Goal: Navigation & Orientation: Find specific page/section

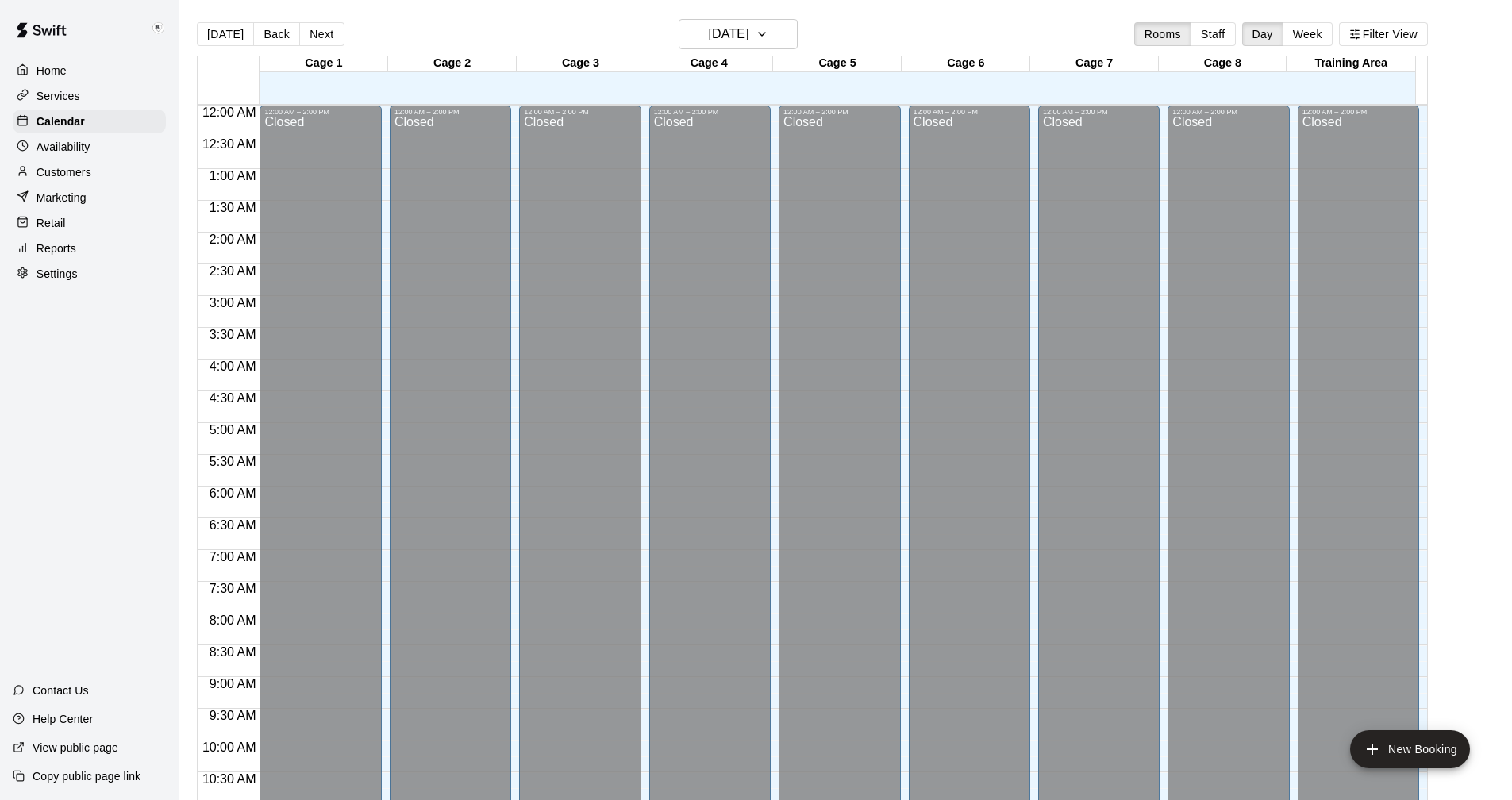
scroll to position [682, 0]
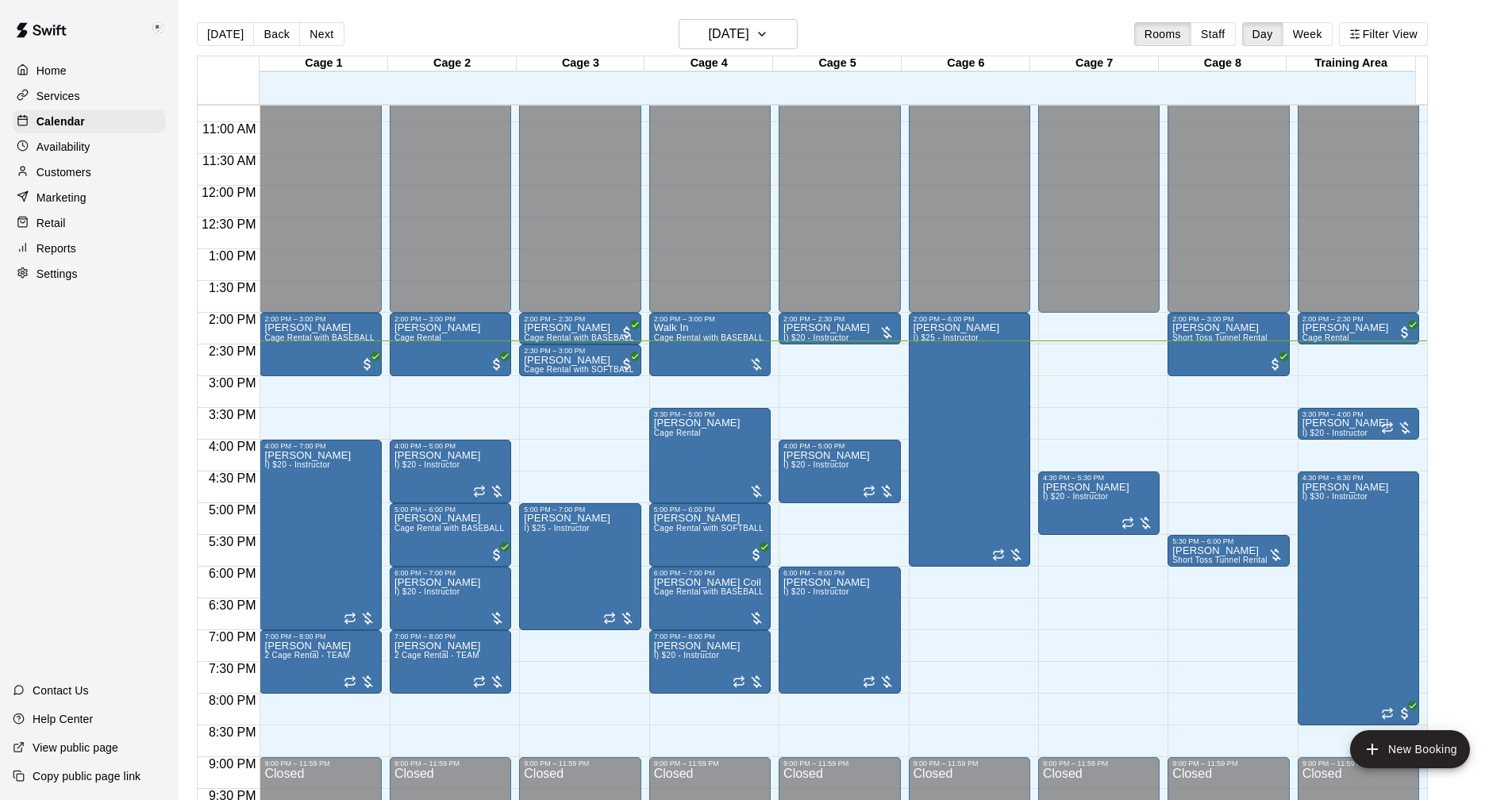
click at [57, 171] on p "Customers" at bounding box center [63, 172] width 55 height 16
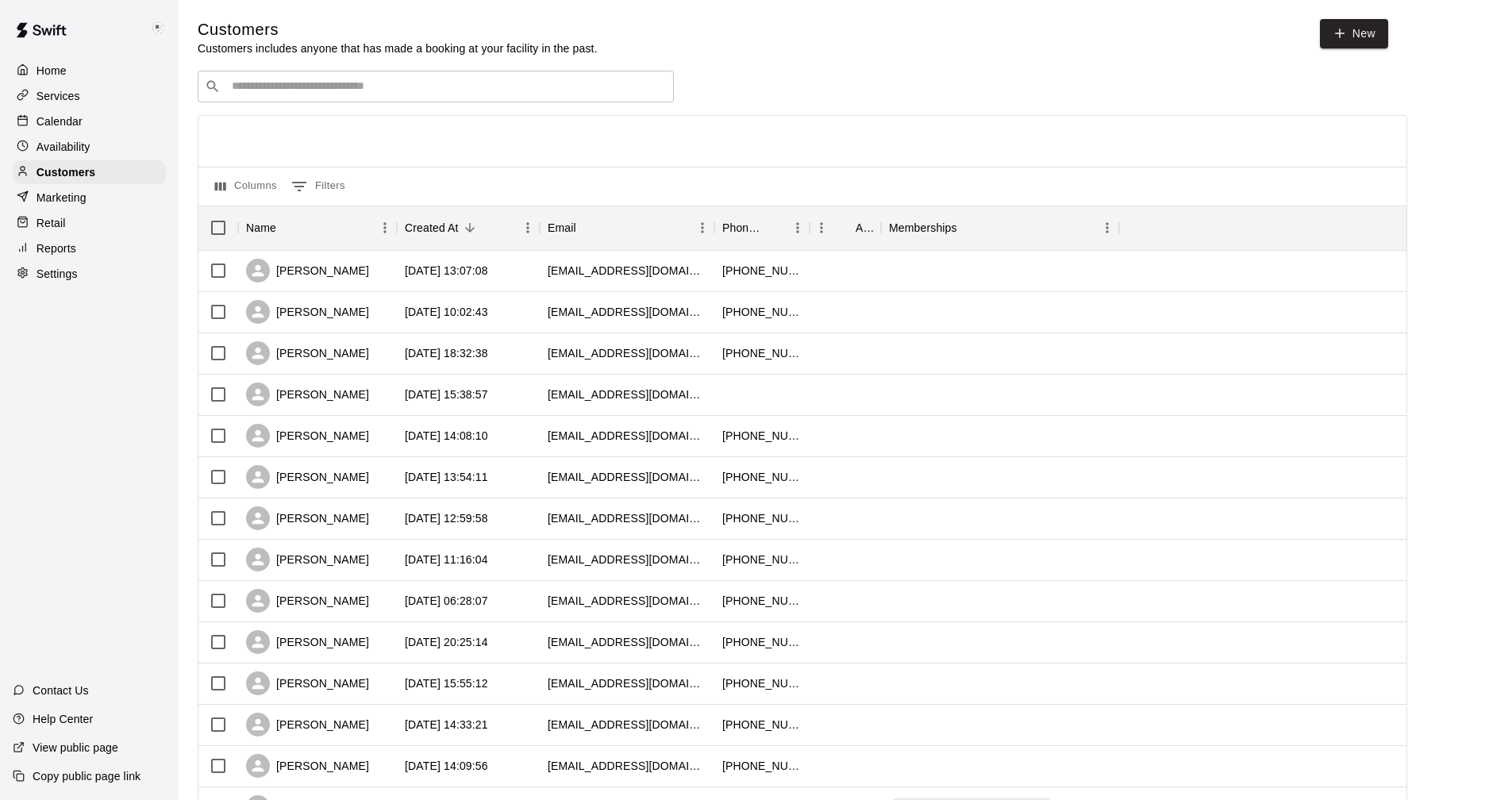
click at [266, 85] on input "Search customers by name or email" at bounding box center [447, 86] width 440 height 16
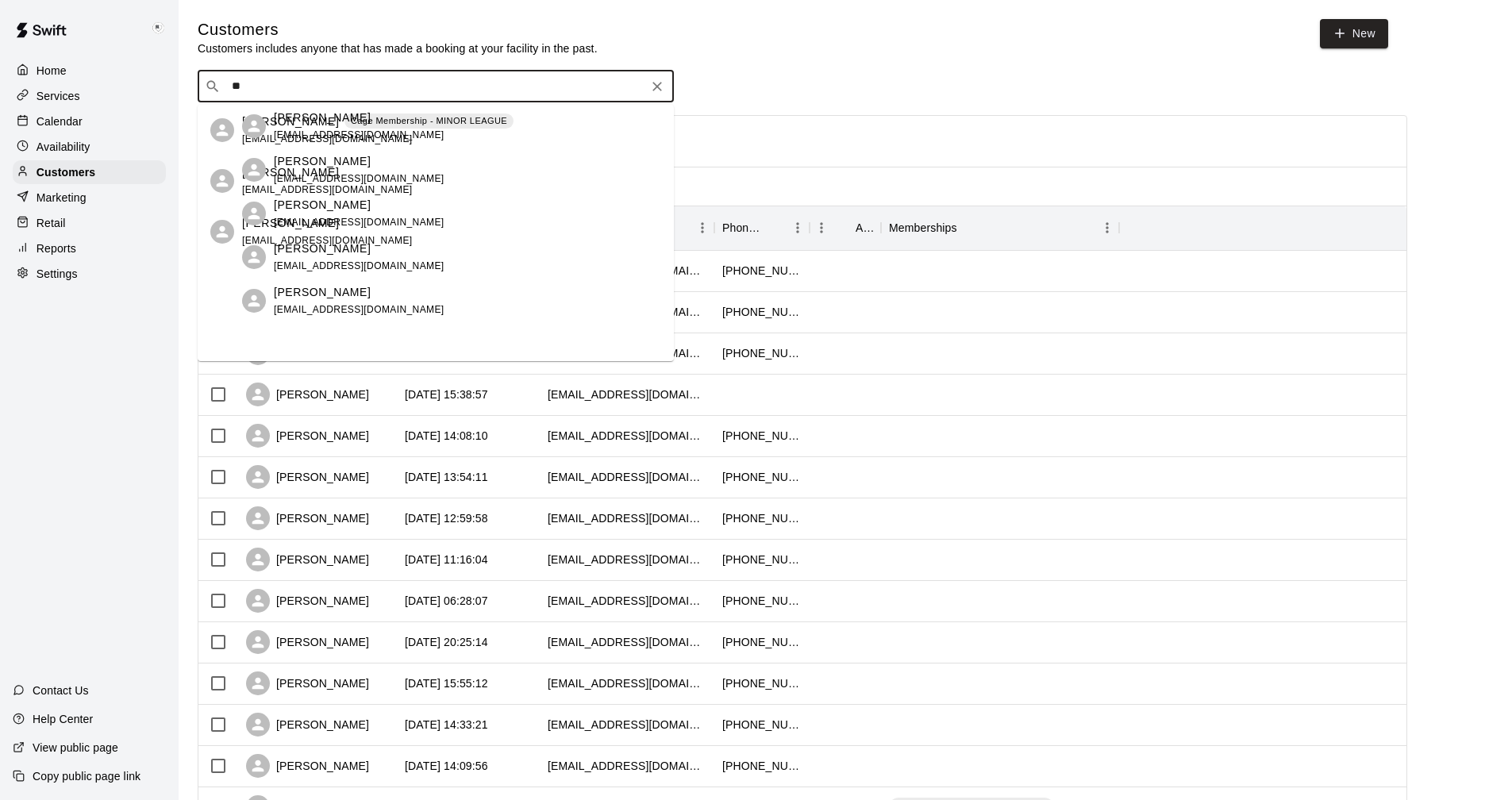
type input "*"
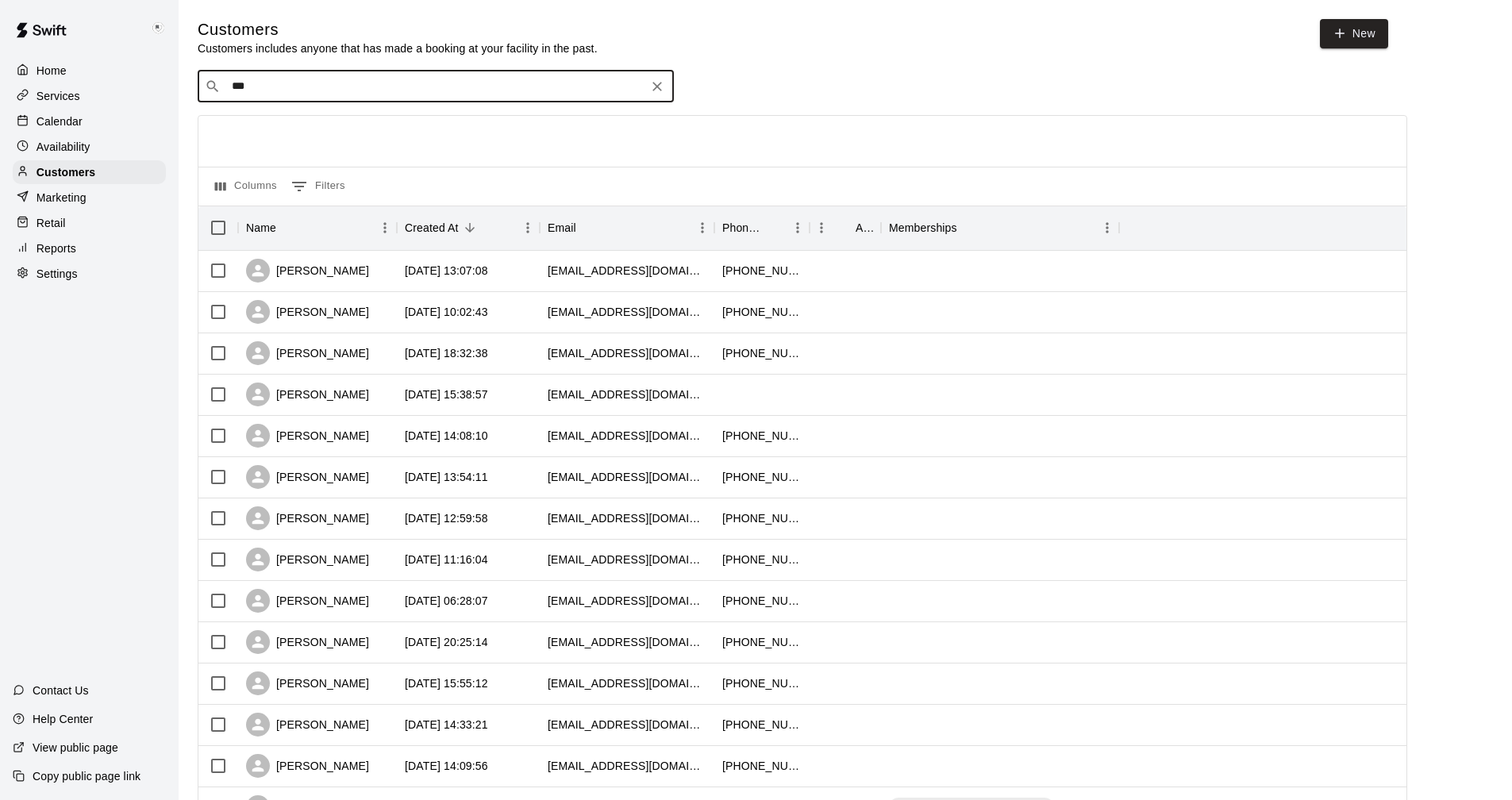
type input "****"
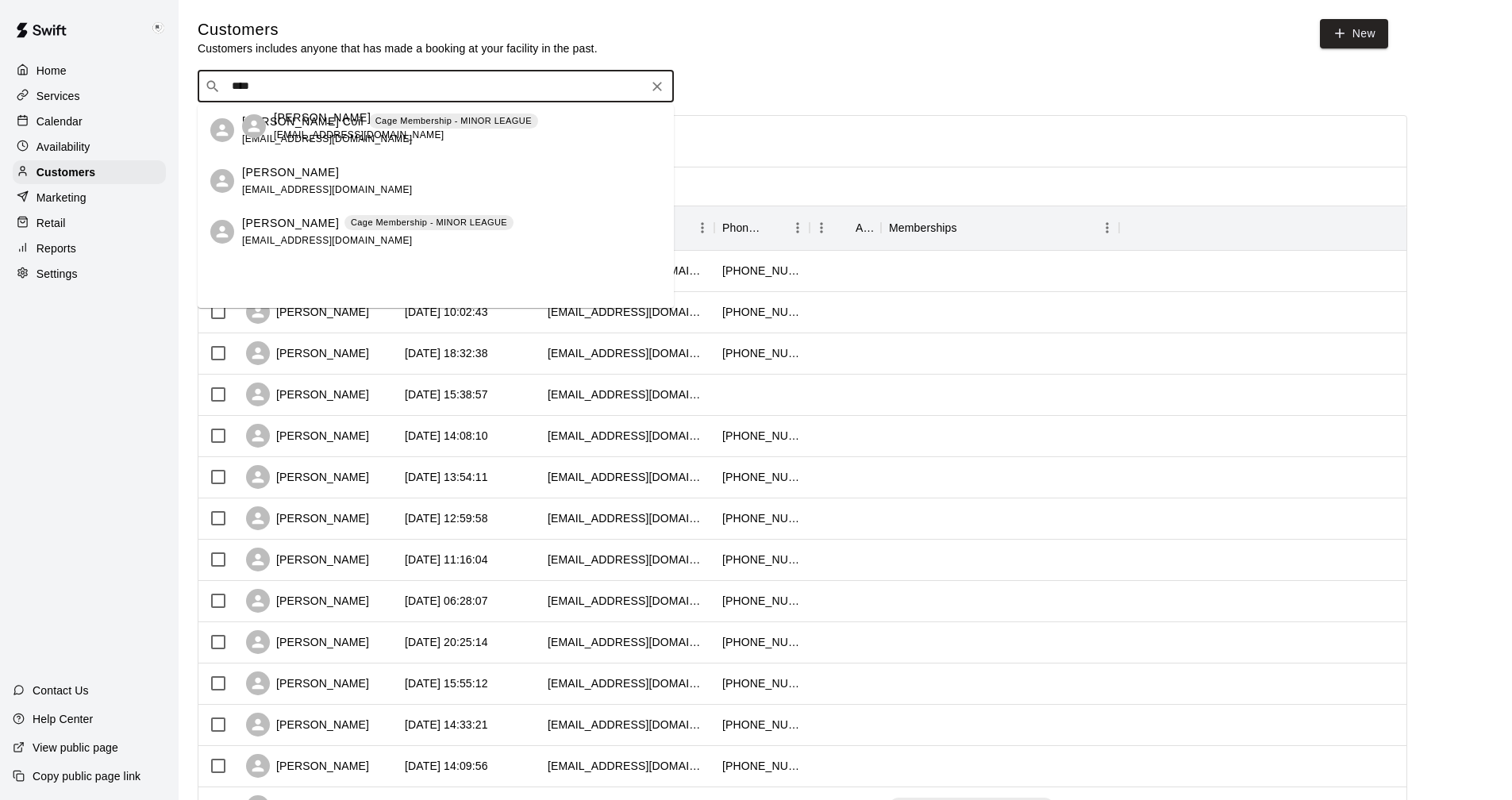
click at [256, 123] on p "[PERSON_NAME] Coil" at bounding box center [303, 122] width 121 height 17
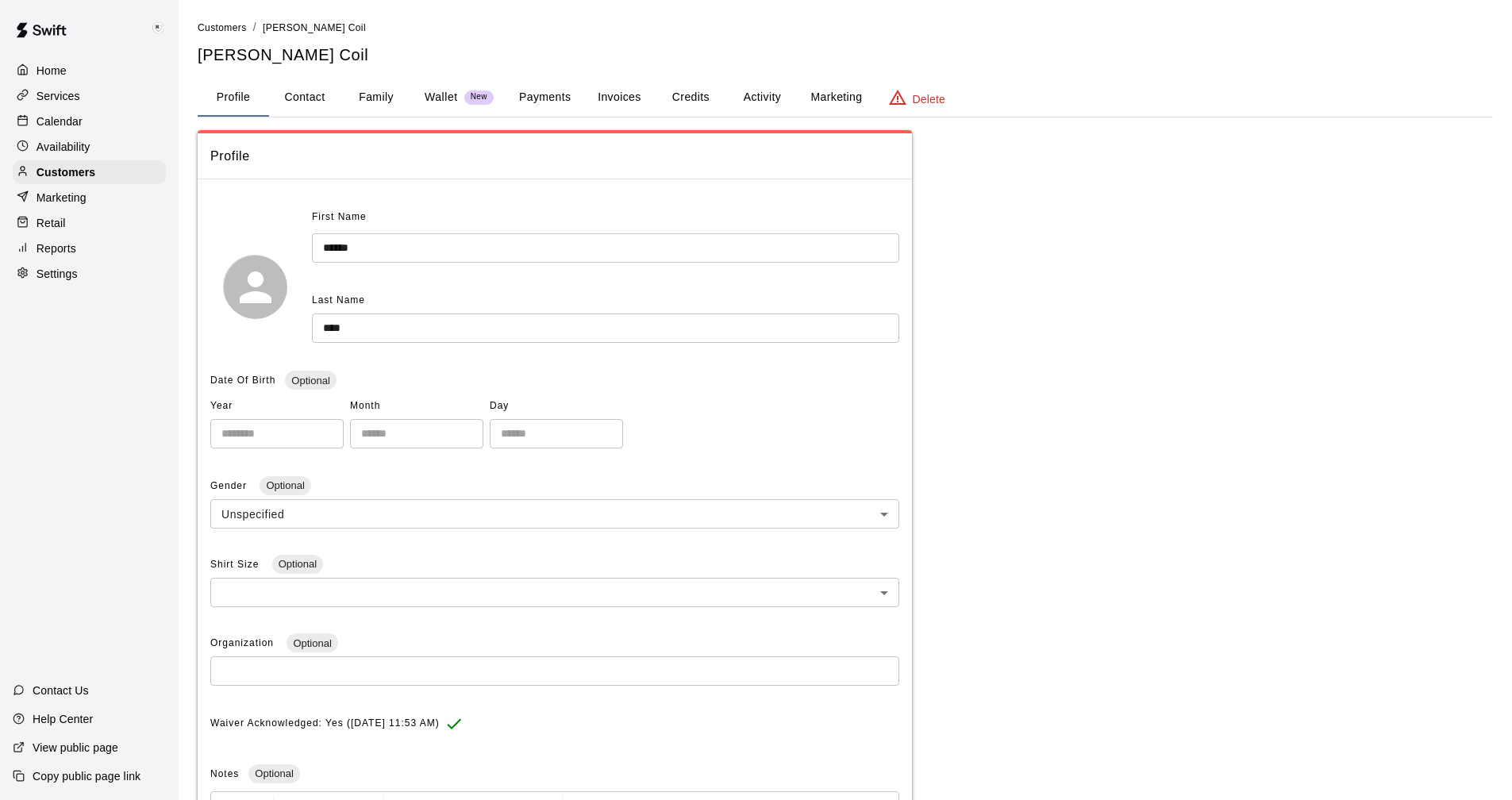
click at [828, 89] on button "Marketing" at bounding box center [836, 97] width 77 height 38
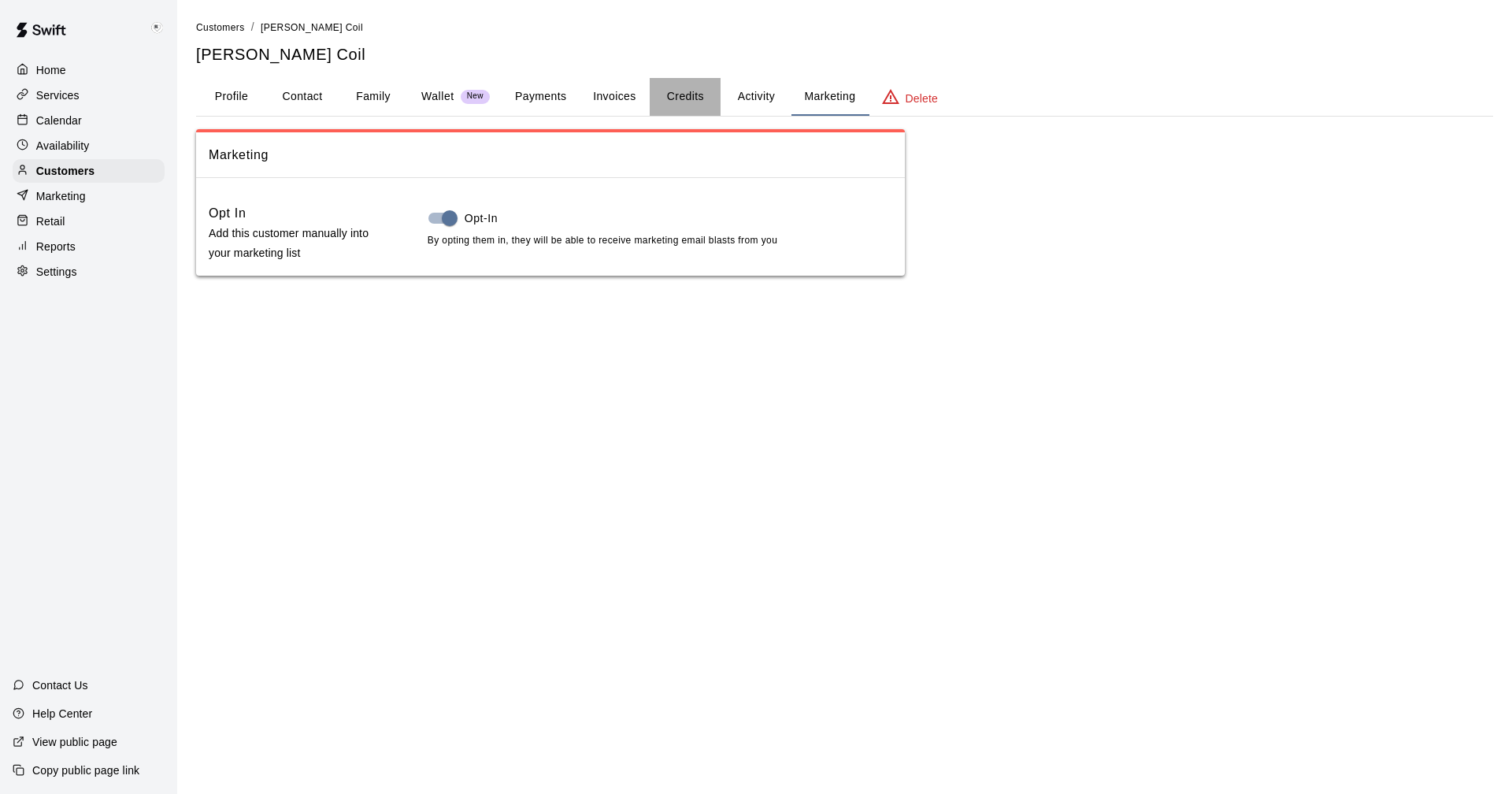
click at [683, 90] on button "Credits" at bounding box center [685, 96] width 71 height 38
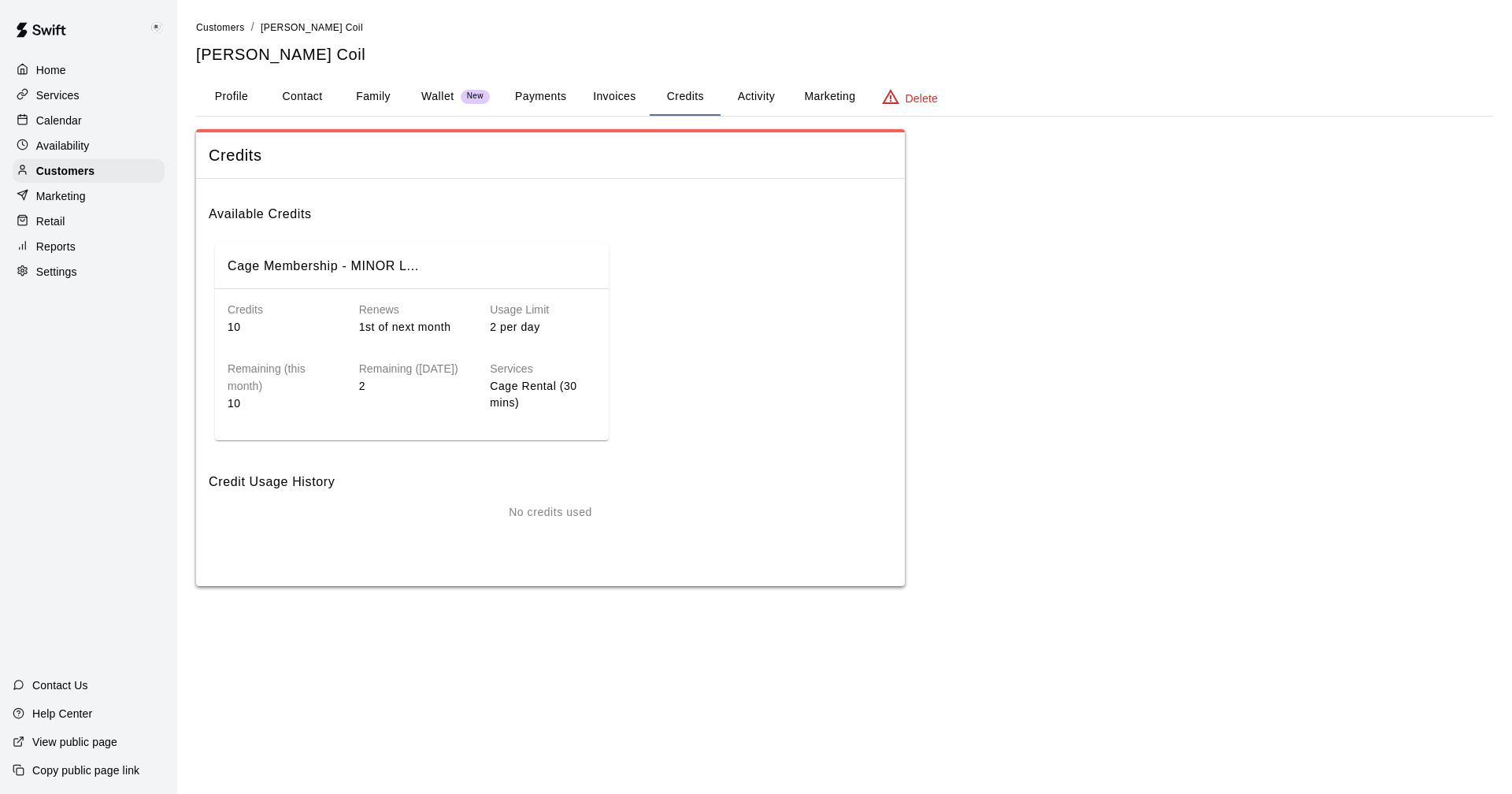
click at [740, 95] on button "Activity" at bounding box center [756, 96] width 71 height 38
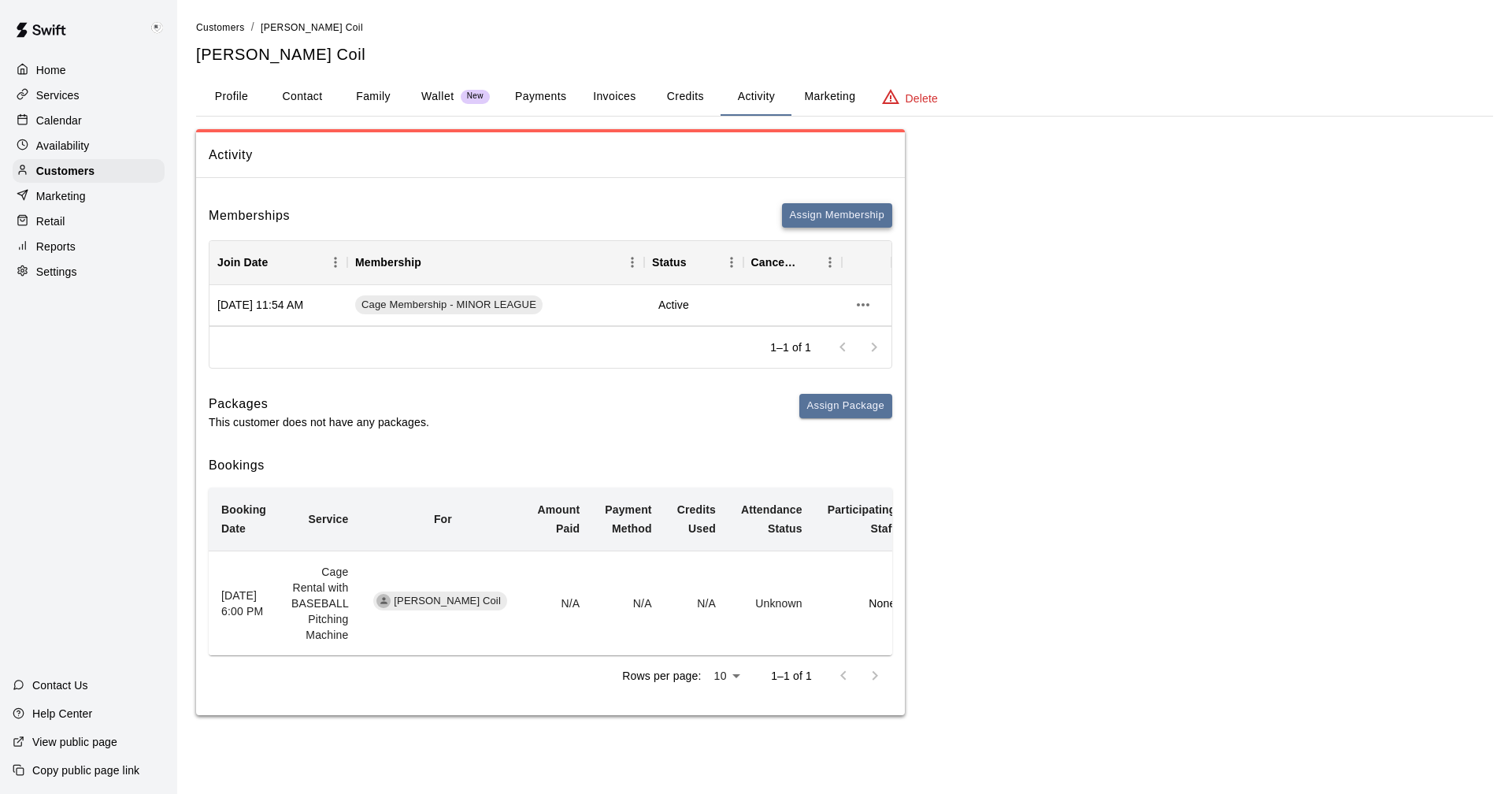
click at [821, 222] on button "Assign Membership" at bounding box center [837, 215] width 110 height 24
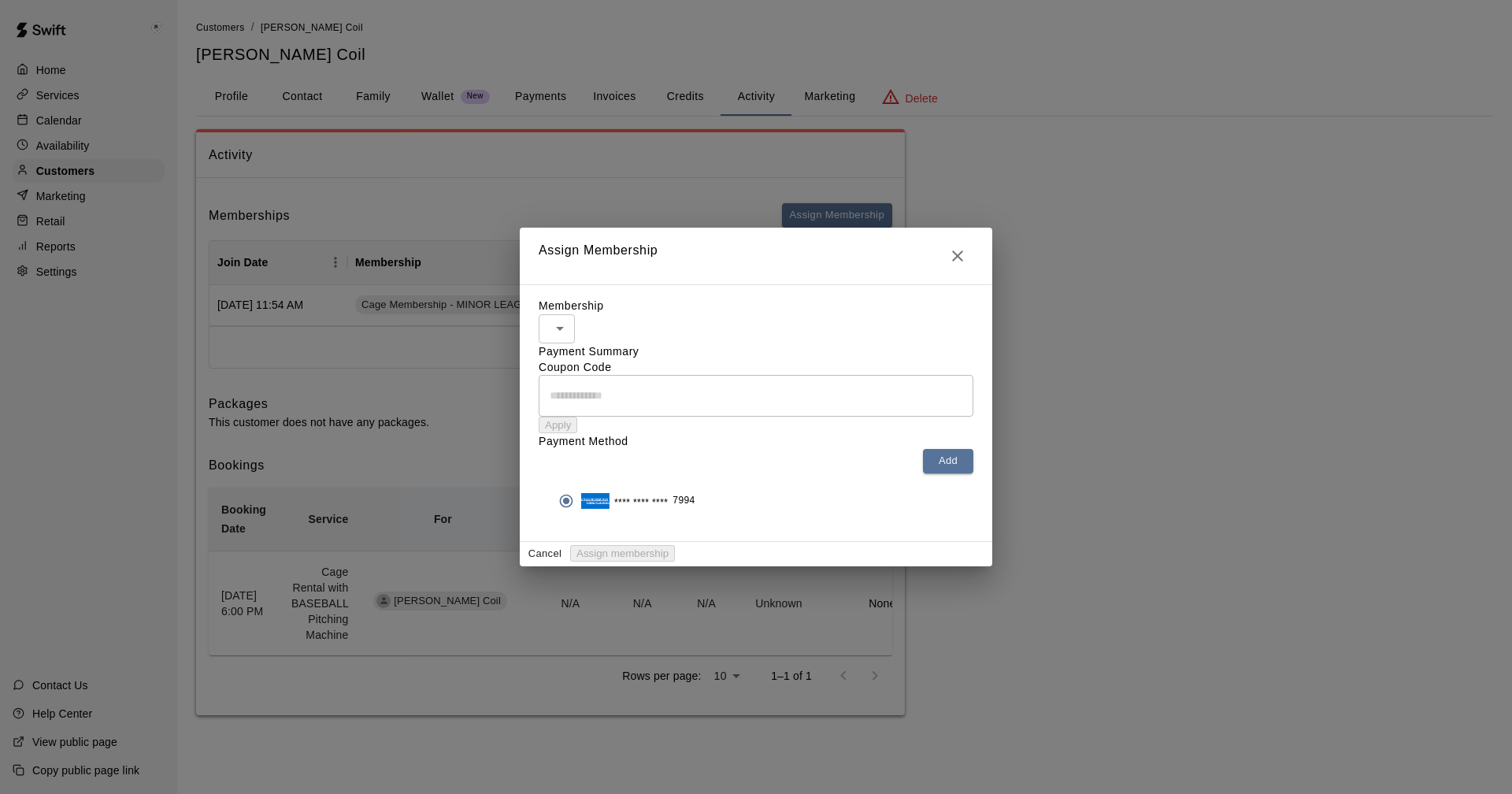
click at [671, 272] on body "Home Services Calendar Availability Customers Marketing Retail Reports Settings…" at bounding box center [756, 373] width 1512 height 747
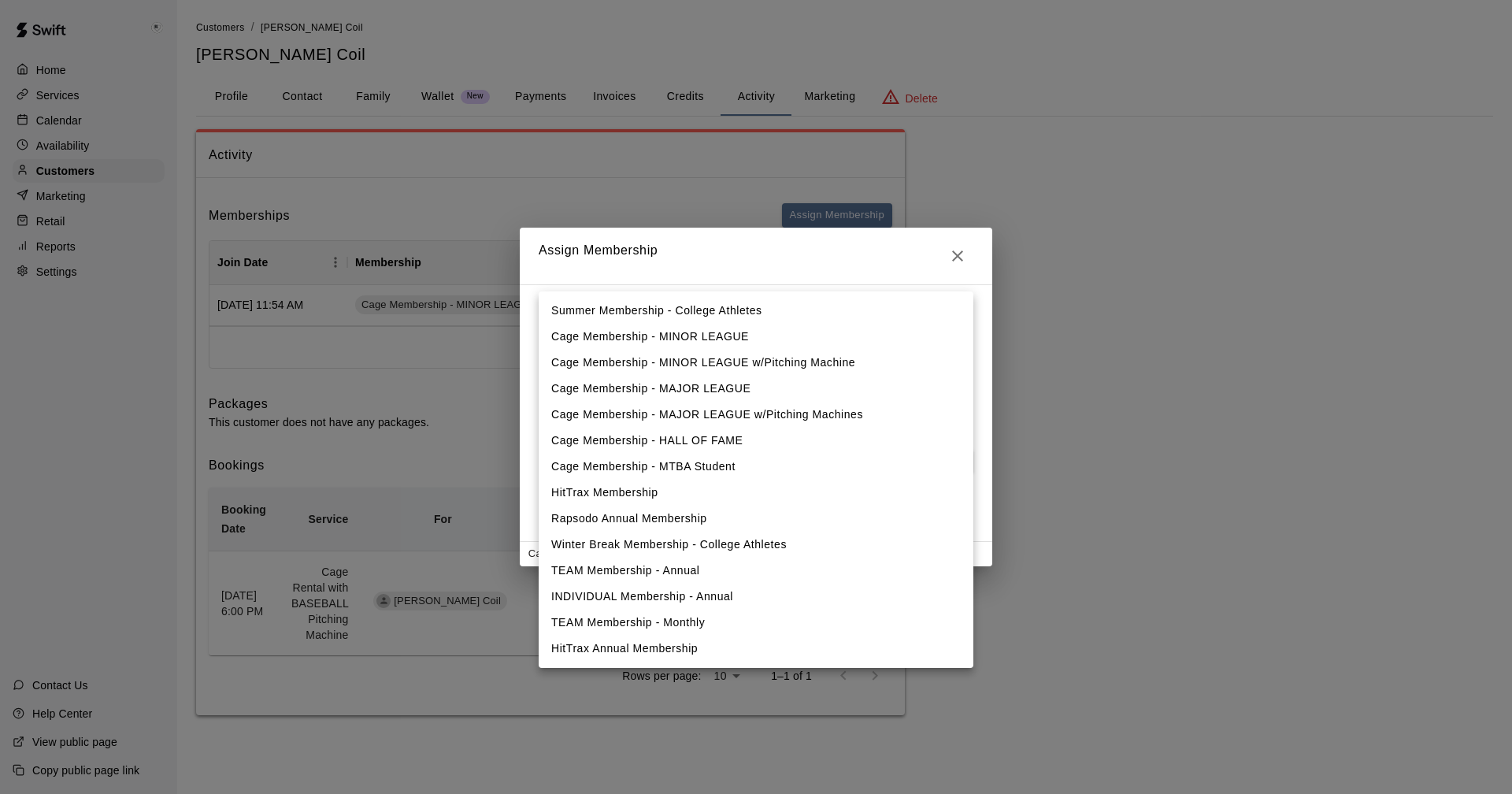
click at [678, 361] on li "Cage Membership - MINOR LEAGUE w/Pitching Machine" at bounding box center [756, 362] width 435 height 26
type input "**********"
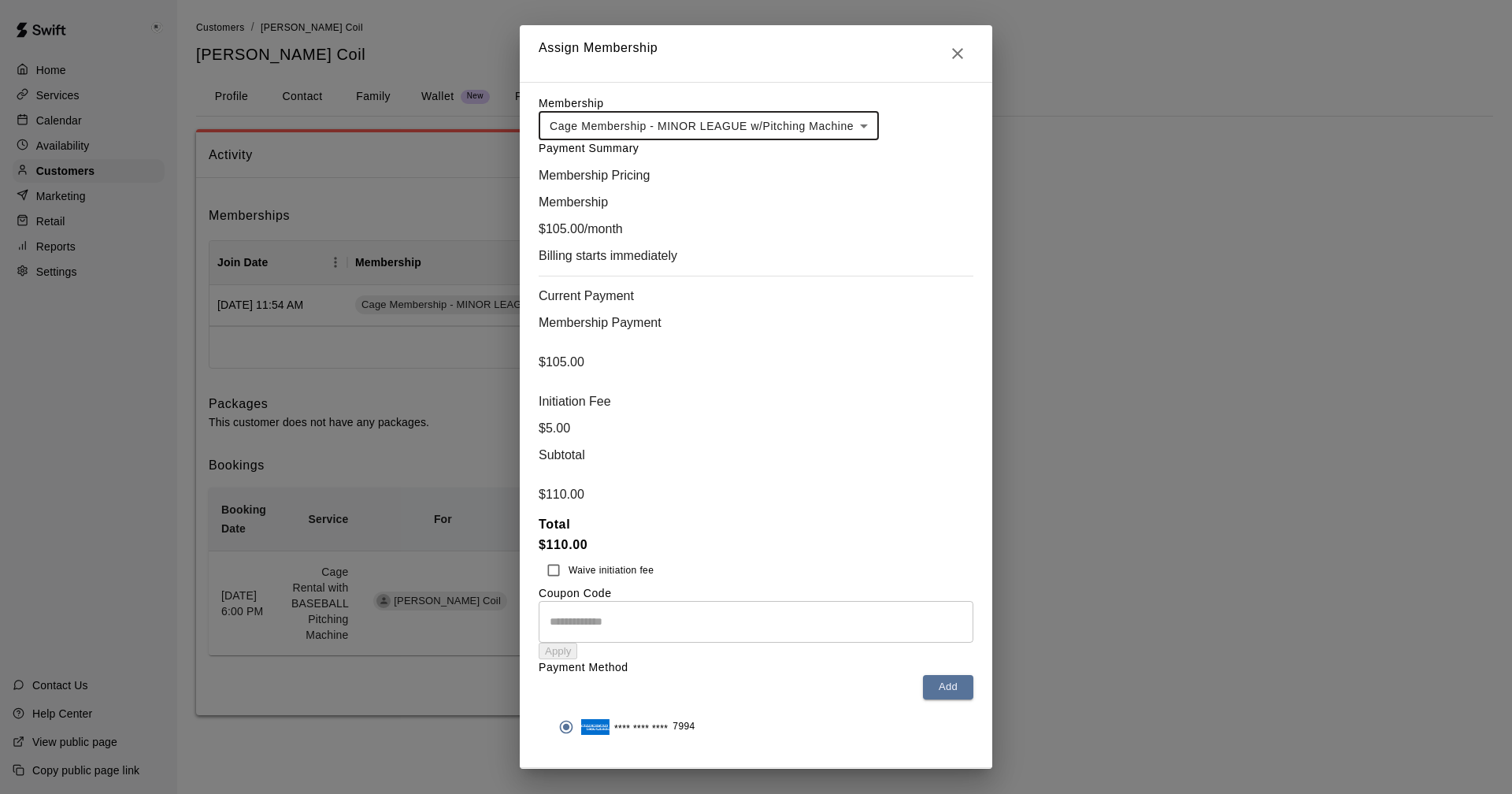
click at [570, 768] on button "Cancel" at bounding box center [545, 780] width 50 height 24
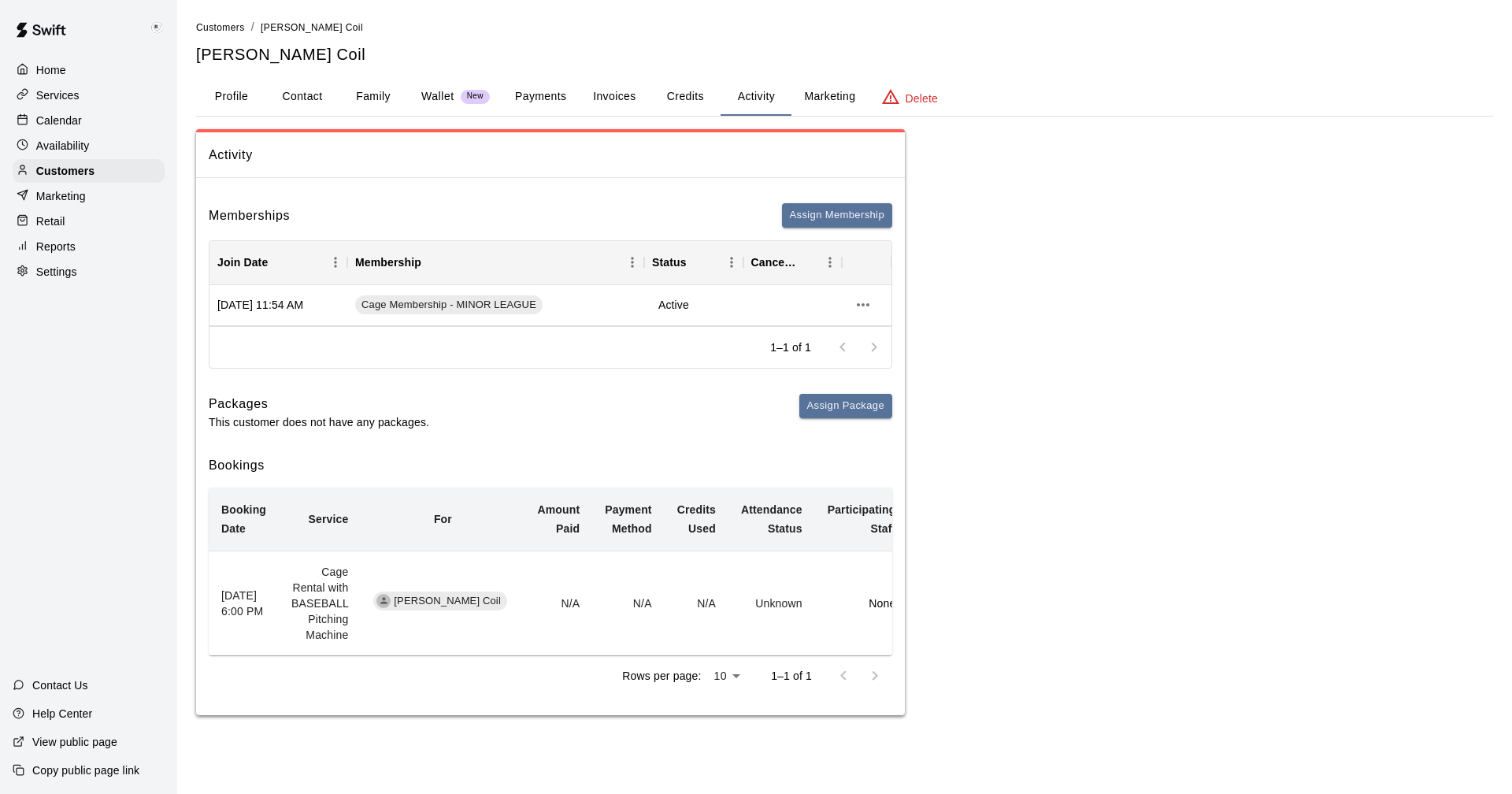
click at [52, 115] on p "Calendar" at bounding box center [59, 120] width 46 height 16
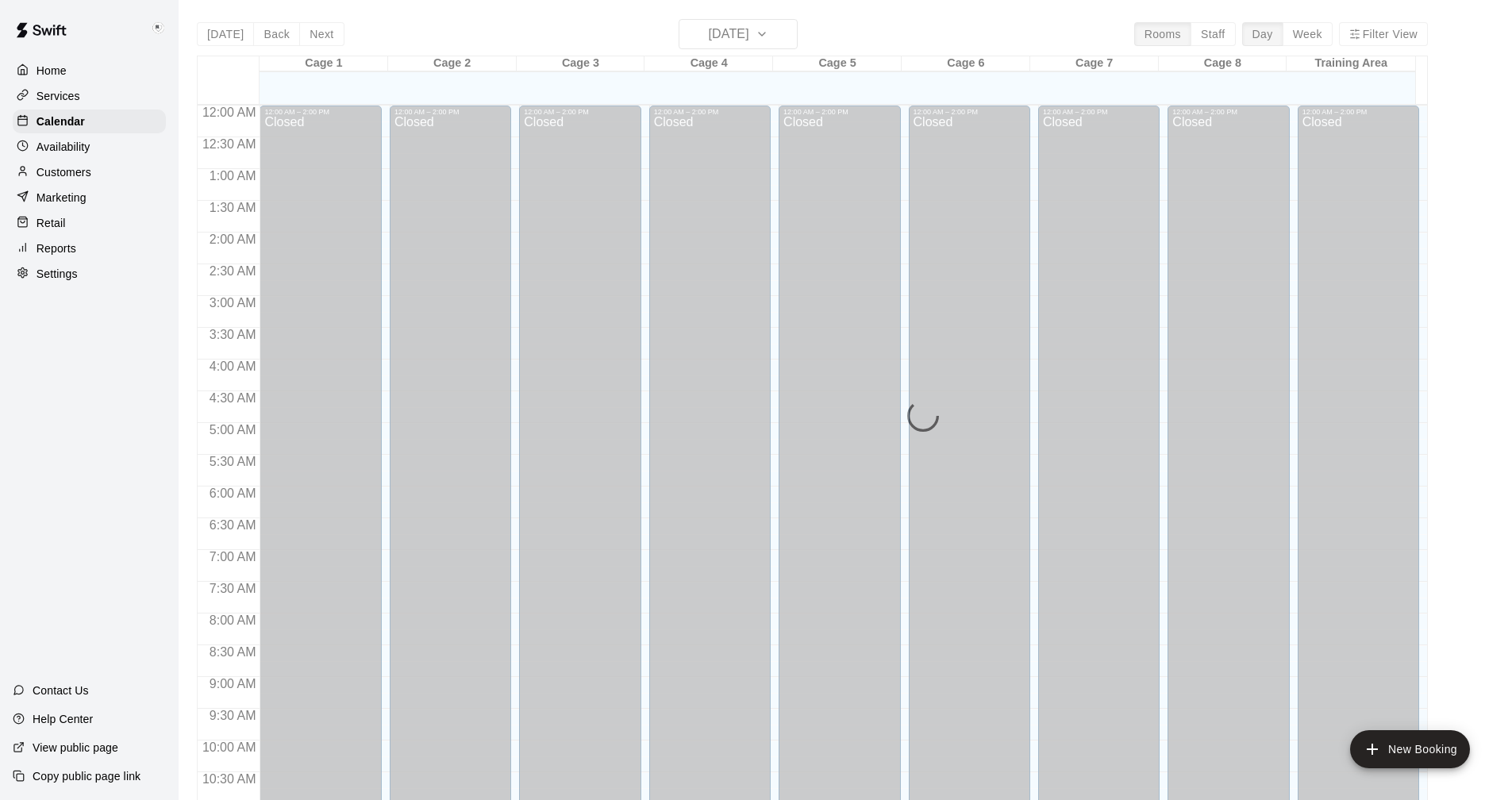
scroll to position [764, 0]
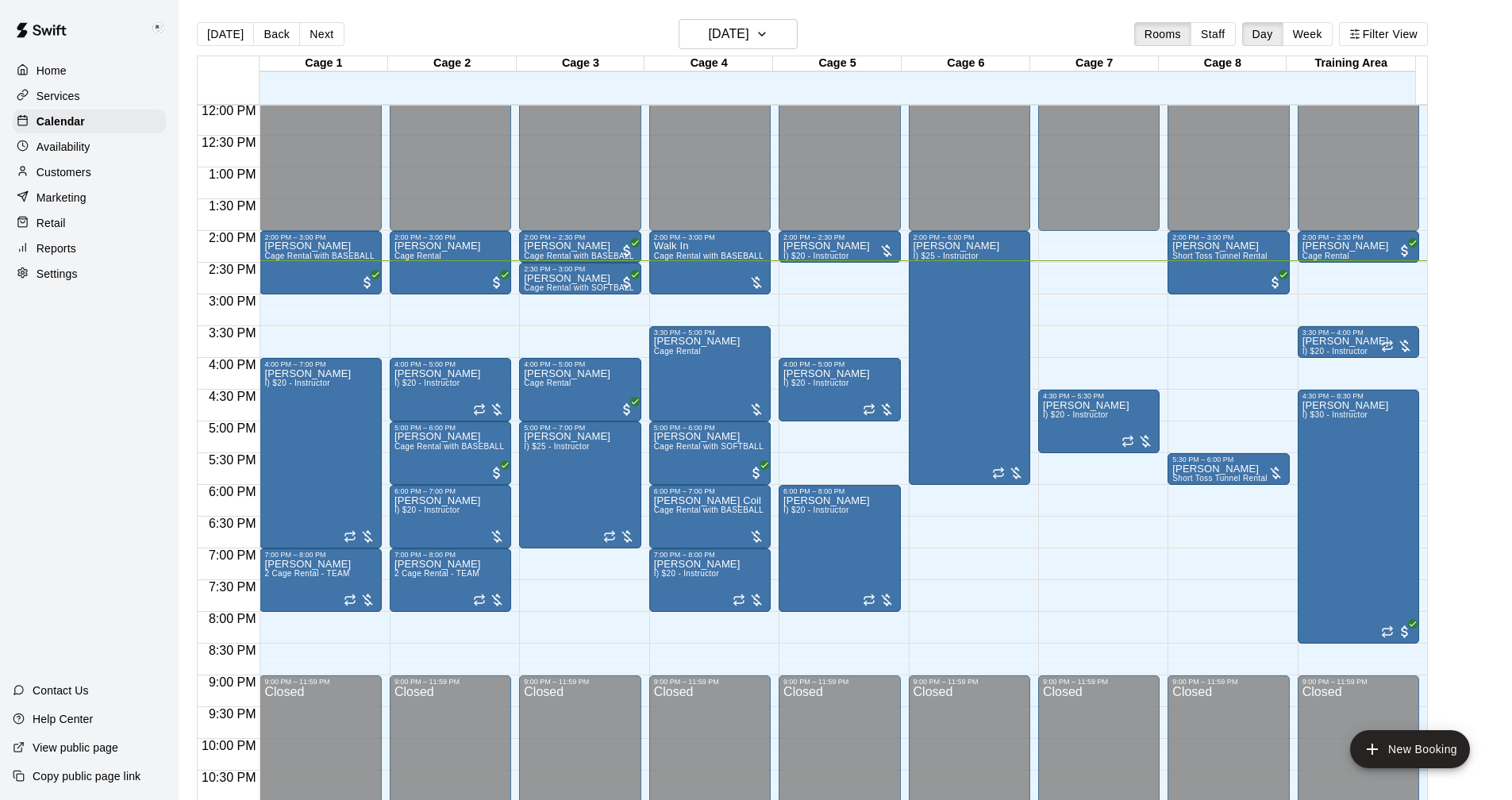
click at [73, 717] on p "Help Center" at bounding box center [63, 719] width 61 height 16
click at [765, 35] on icon "button" at bounding box center [762, 35] width 7 height 3
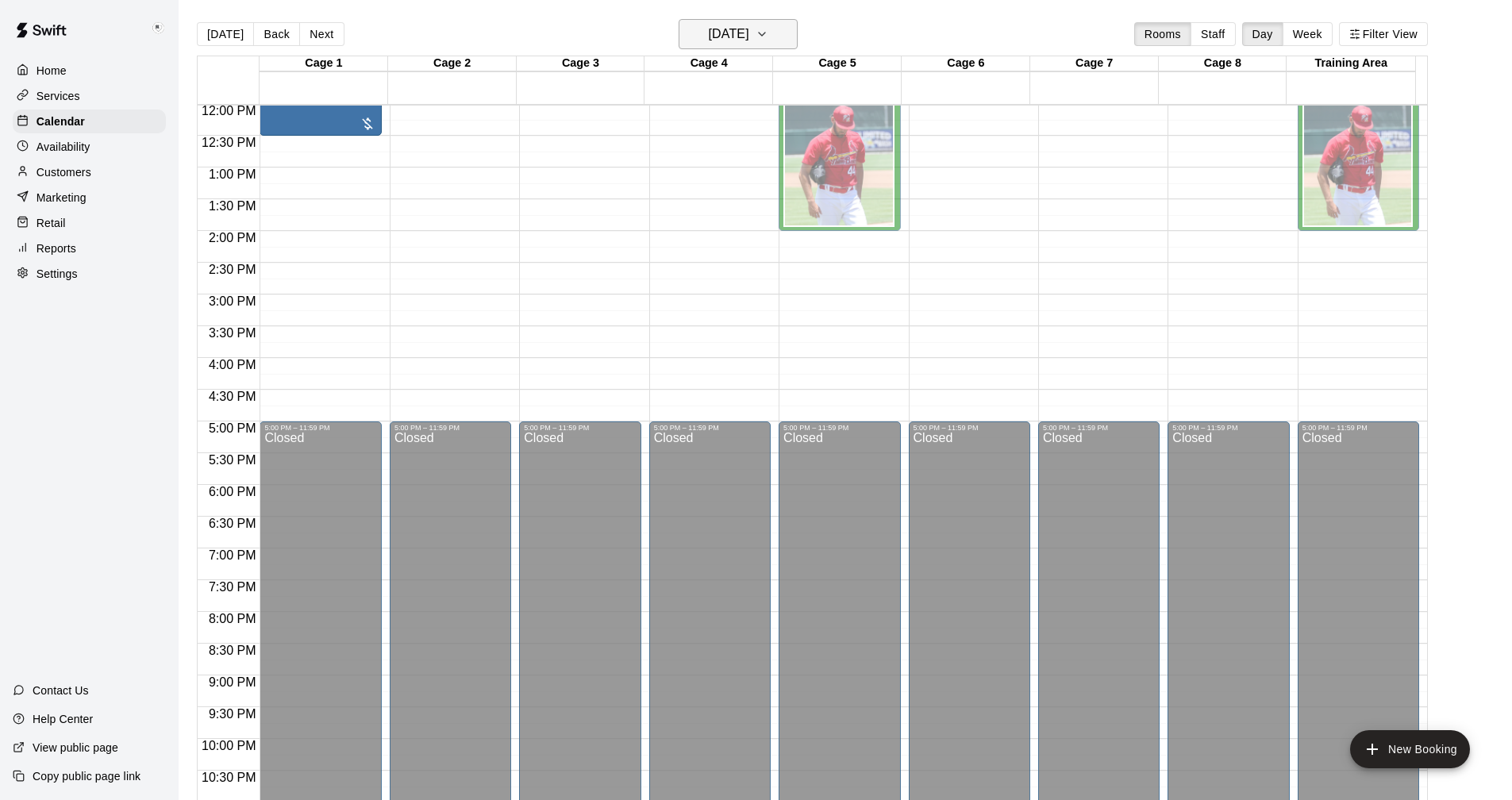
click at [765, 34] on icon "button" at bounding box center [762, 35] width 7 height 3
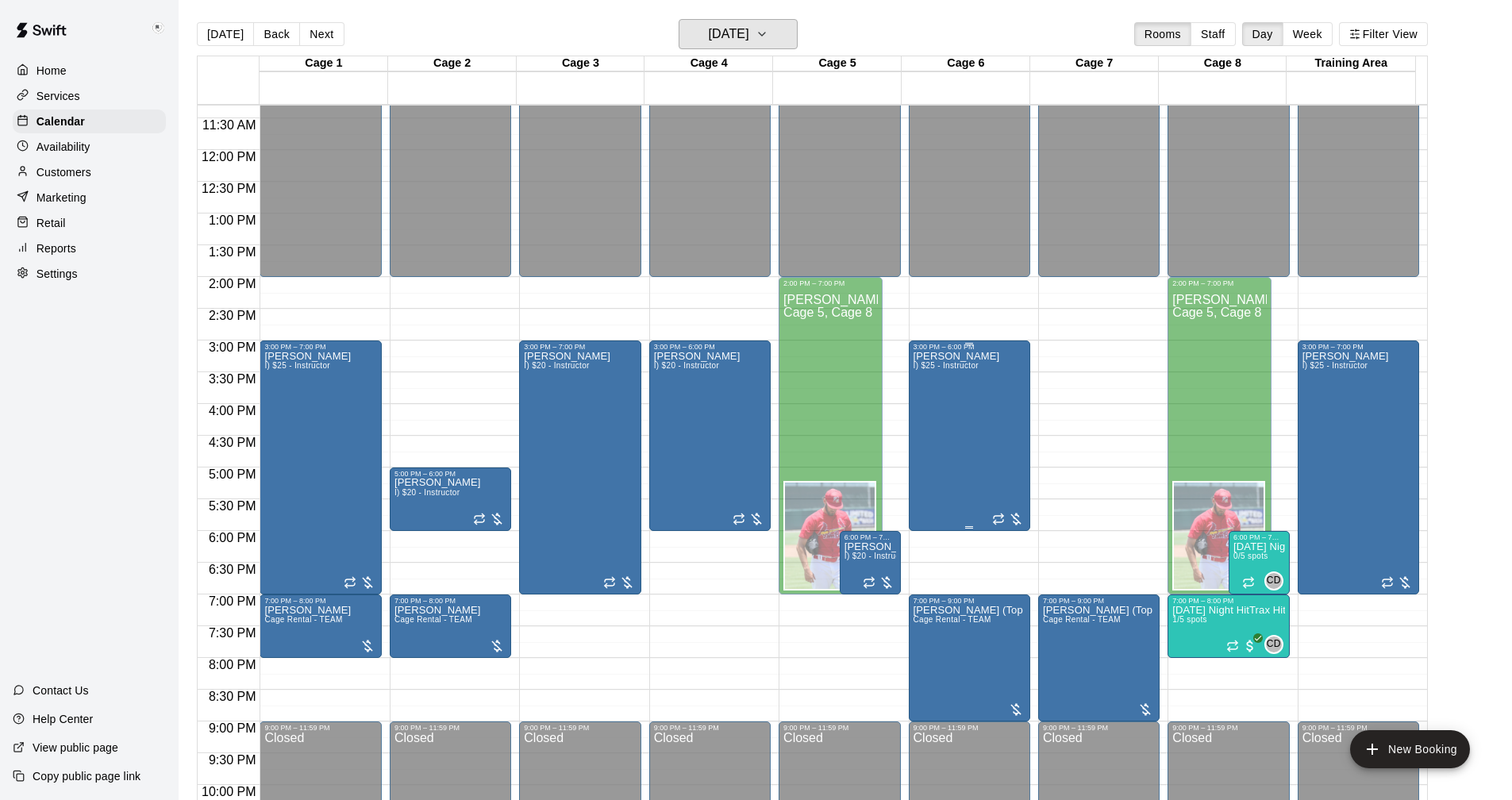
scroll to position [813, 0]
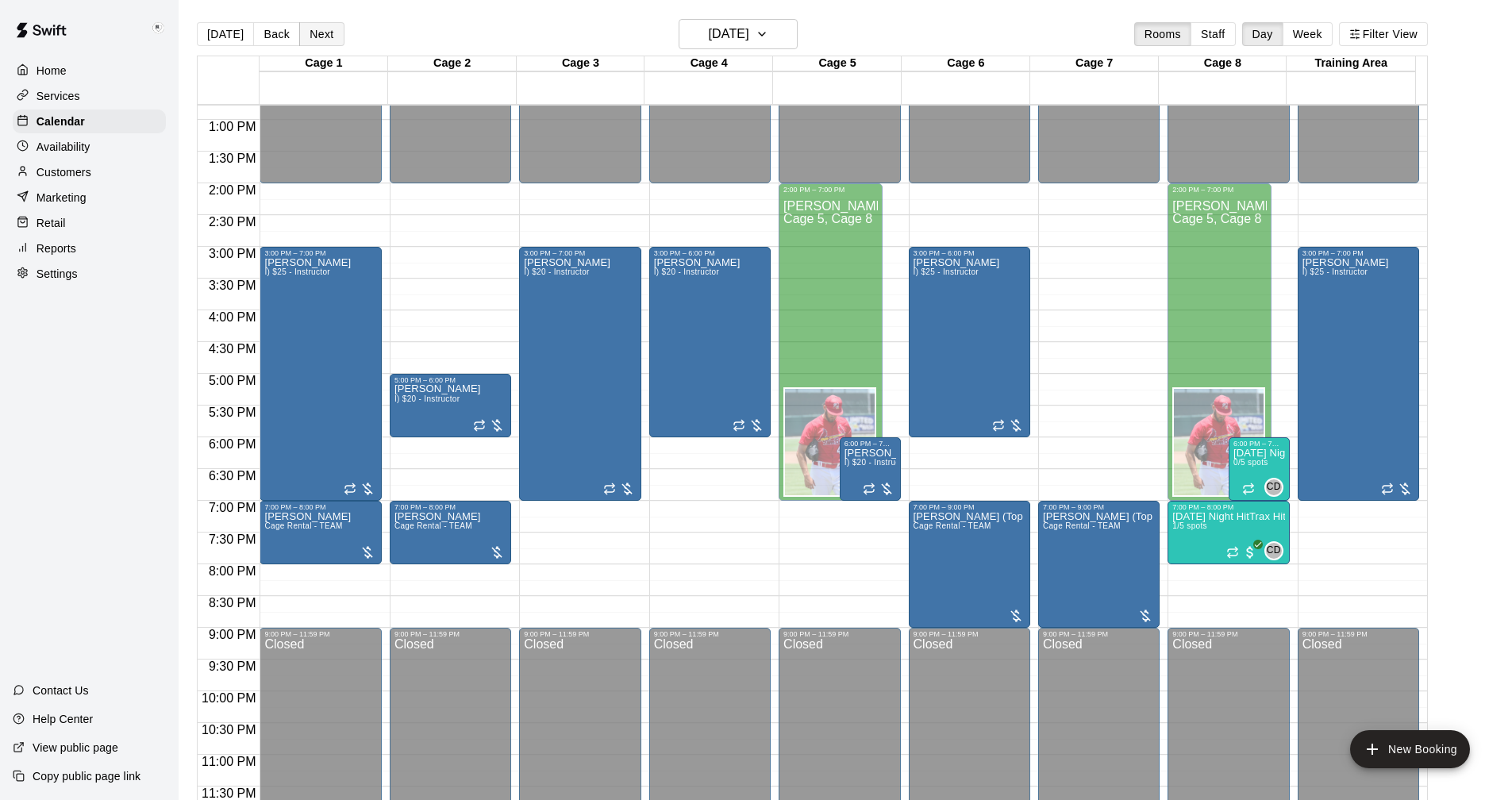
click at [323, 33] on button "Next" at bounding box center [321, 34] width 45 height 24
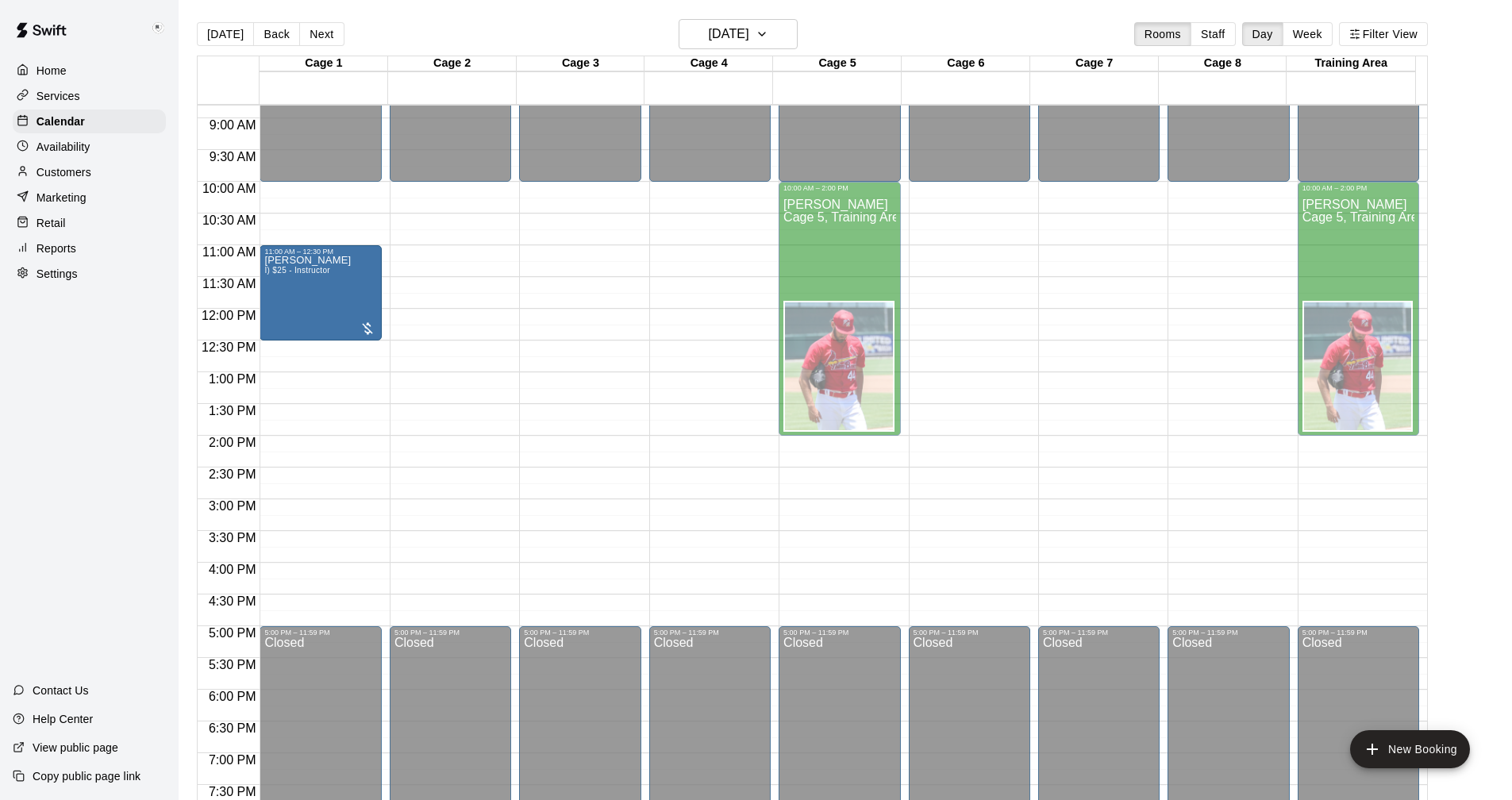
scroll to position [336, 0]
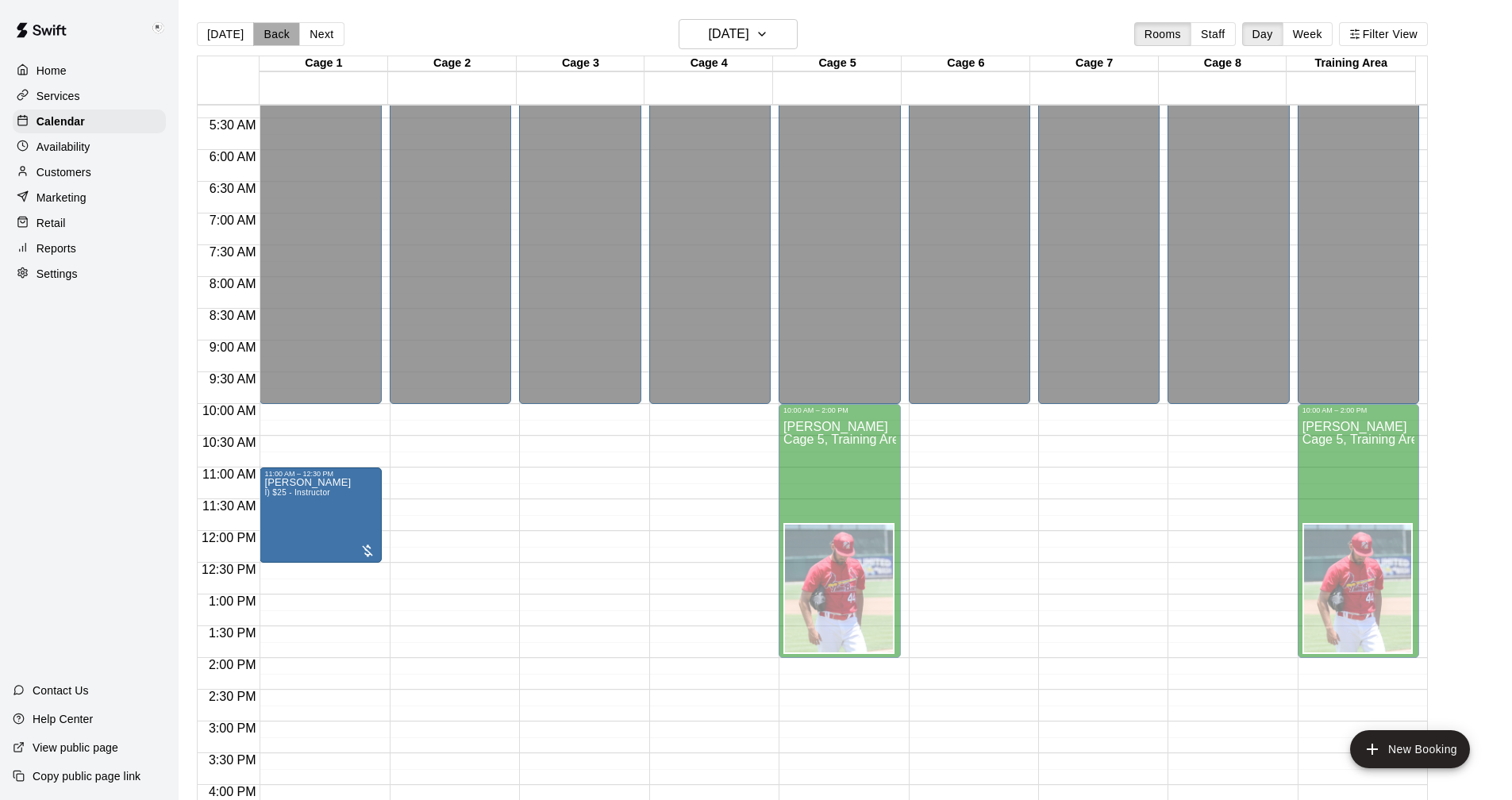
click at [272, 31] on button "Back" at bounding box center [276, 34] width 47 height 24
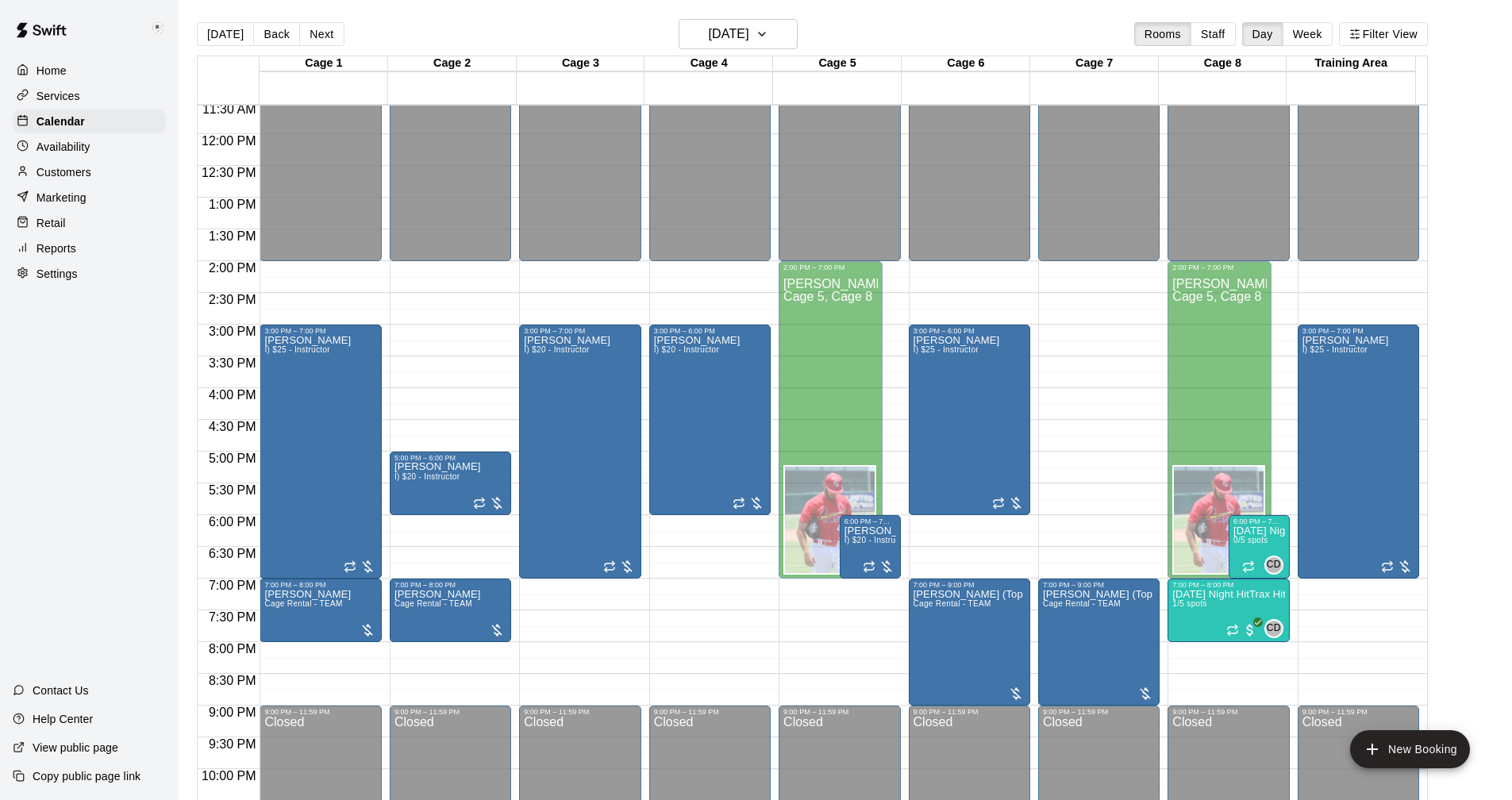
scroll to position [813, 0]
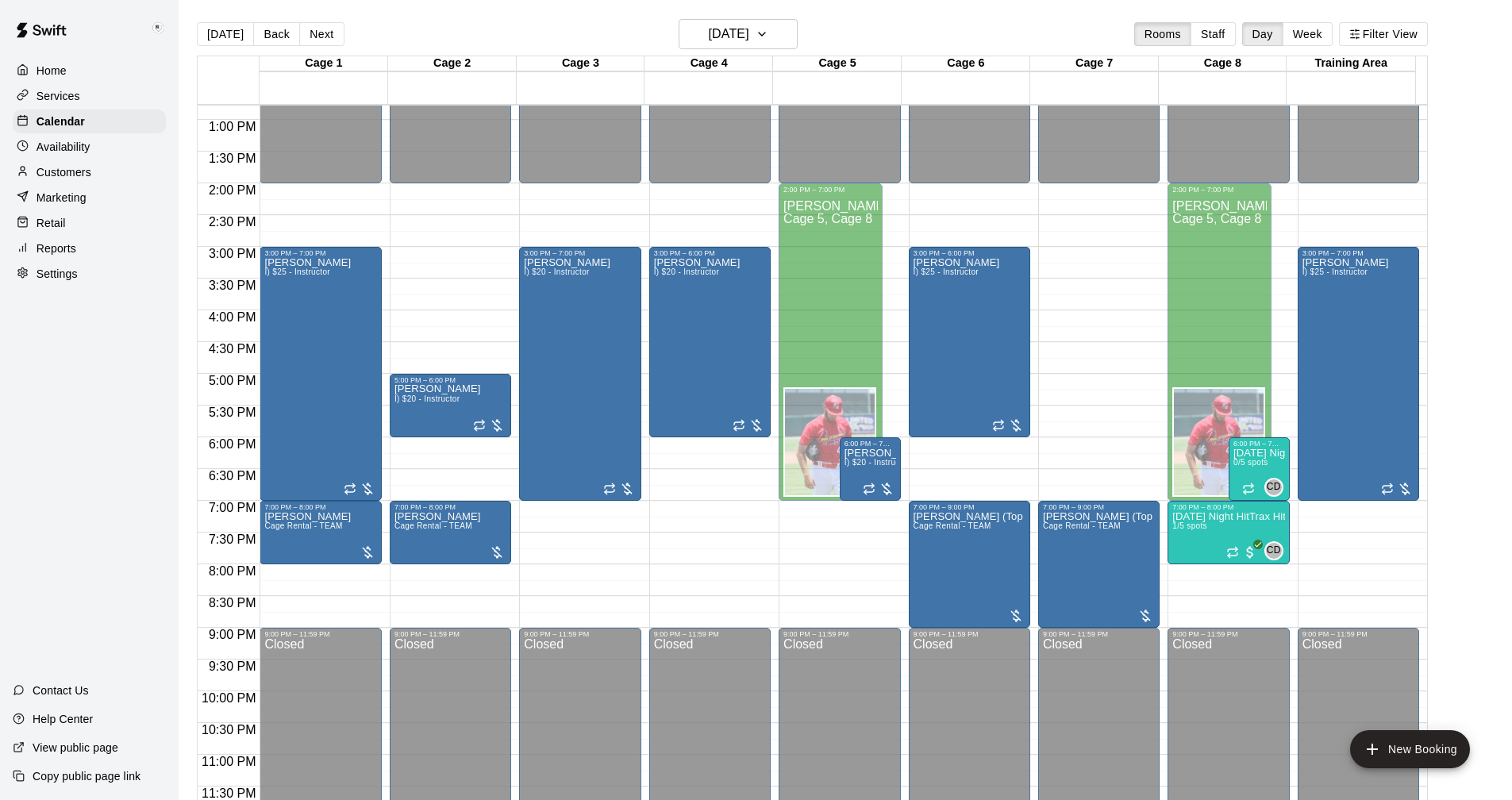
drag, startPoint x: 214, startPoint y: 30, endPoint x: 223, endPoint y: 30, distance: 9.0
click at [214, 30] on button "[DATE]" at bounding box center [226, 34] width 57 height 24
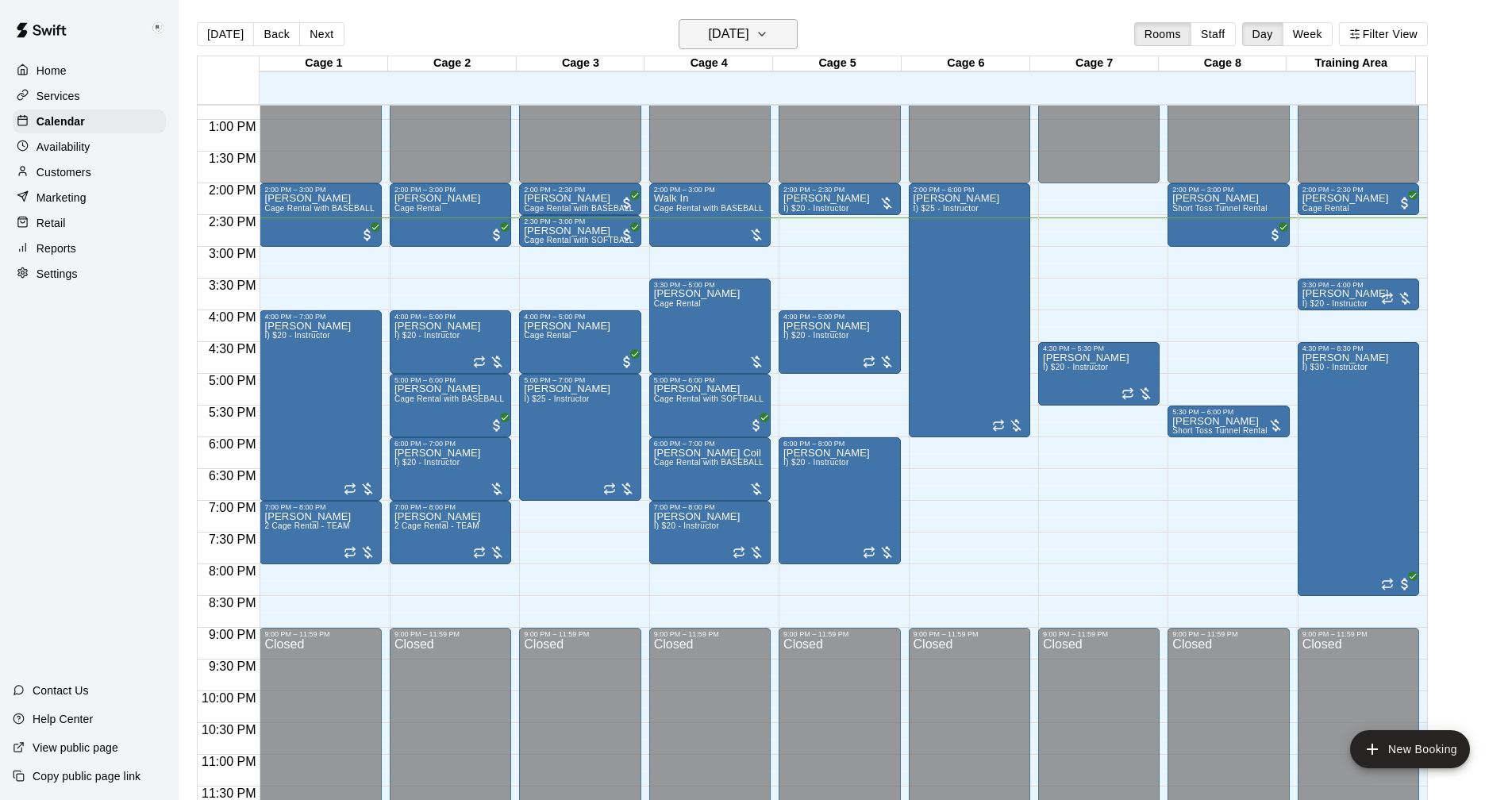
click at [765, 33] on icon "button" at bounding box center [762, 35] width 7 height 3
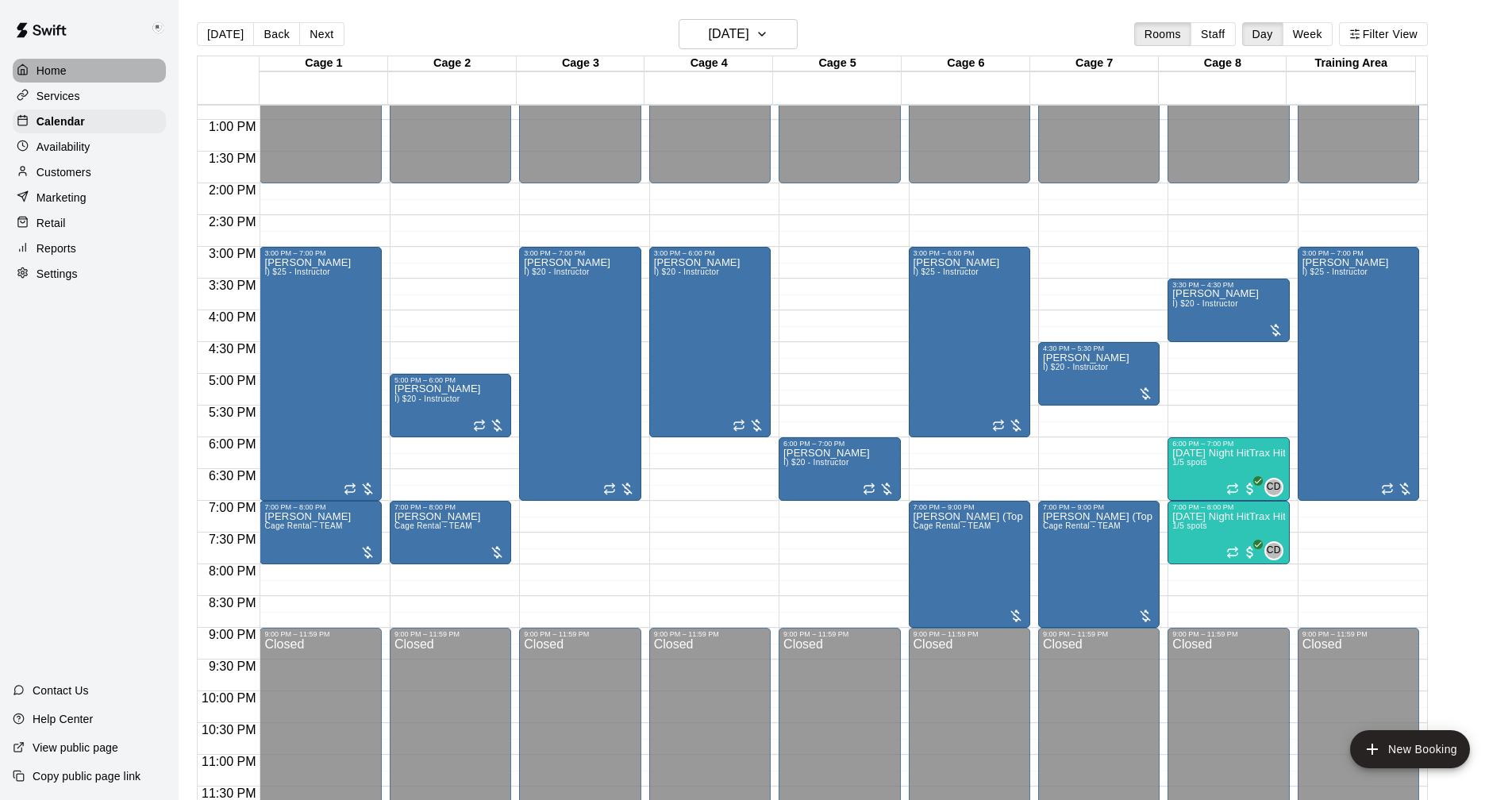
click at [59, 66] on p "Home" at bounding box center [51, 70] width 30 height 16
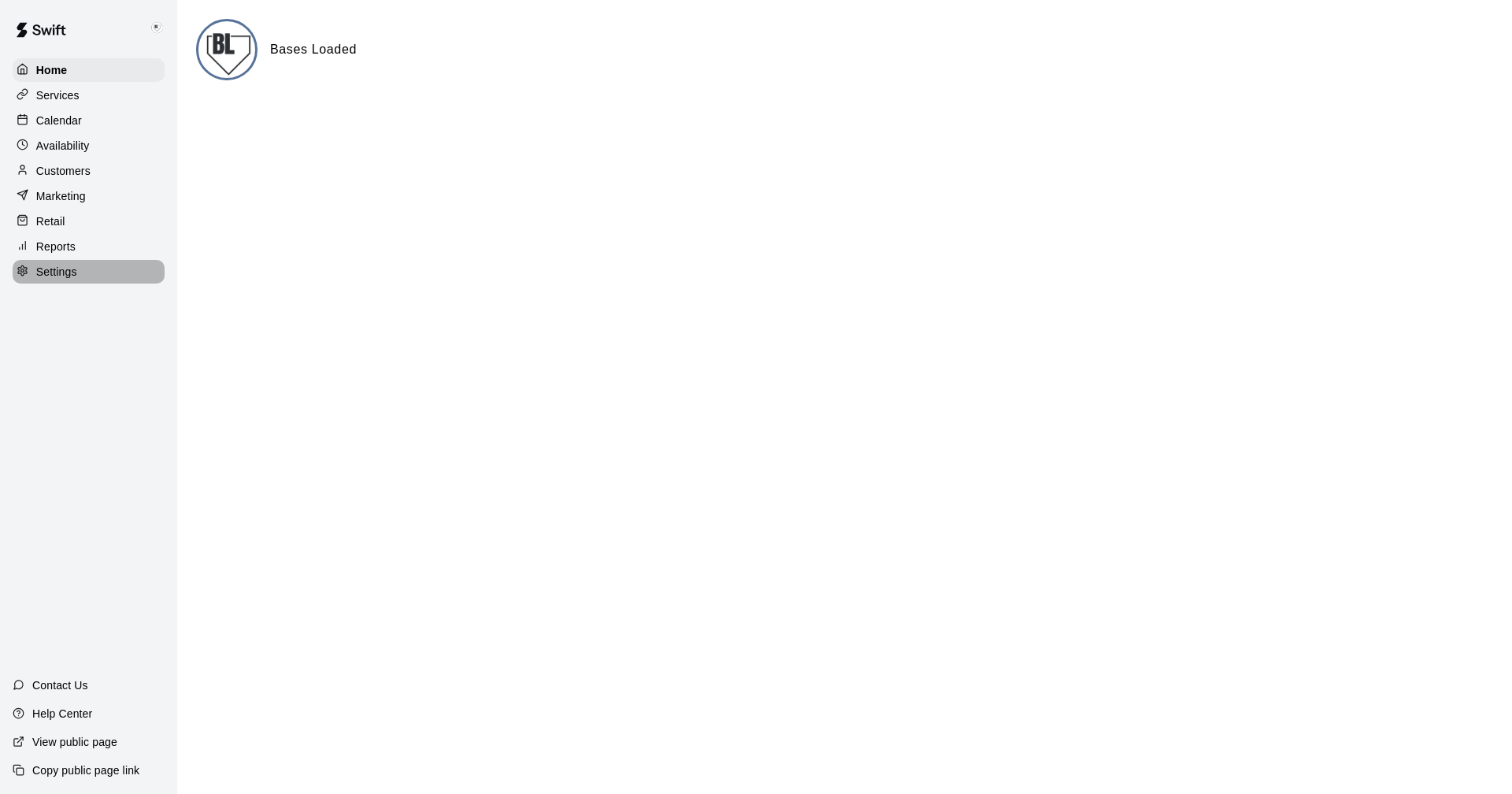
click at [56, 279] on p "Settings" at bounding box center [56, 272] width 41 height 16
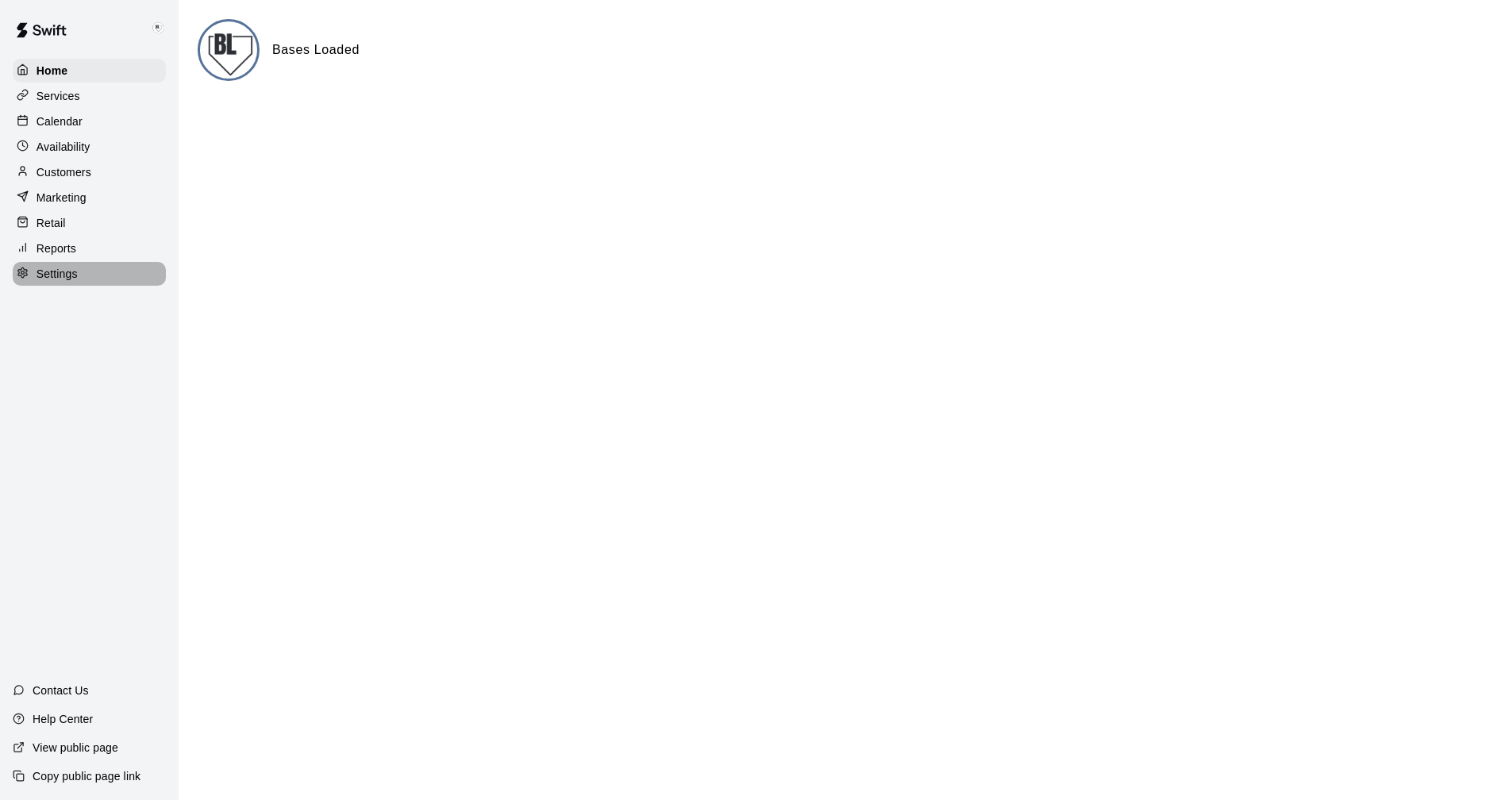
select select "**"
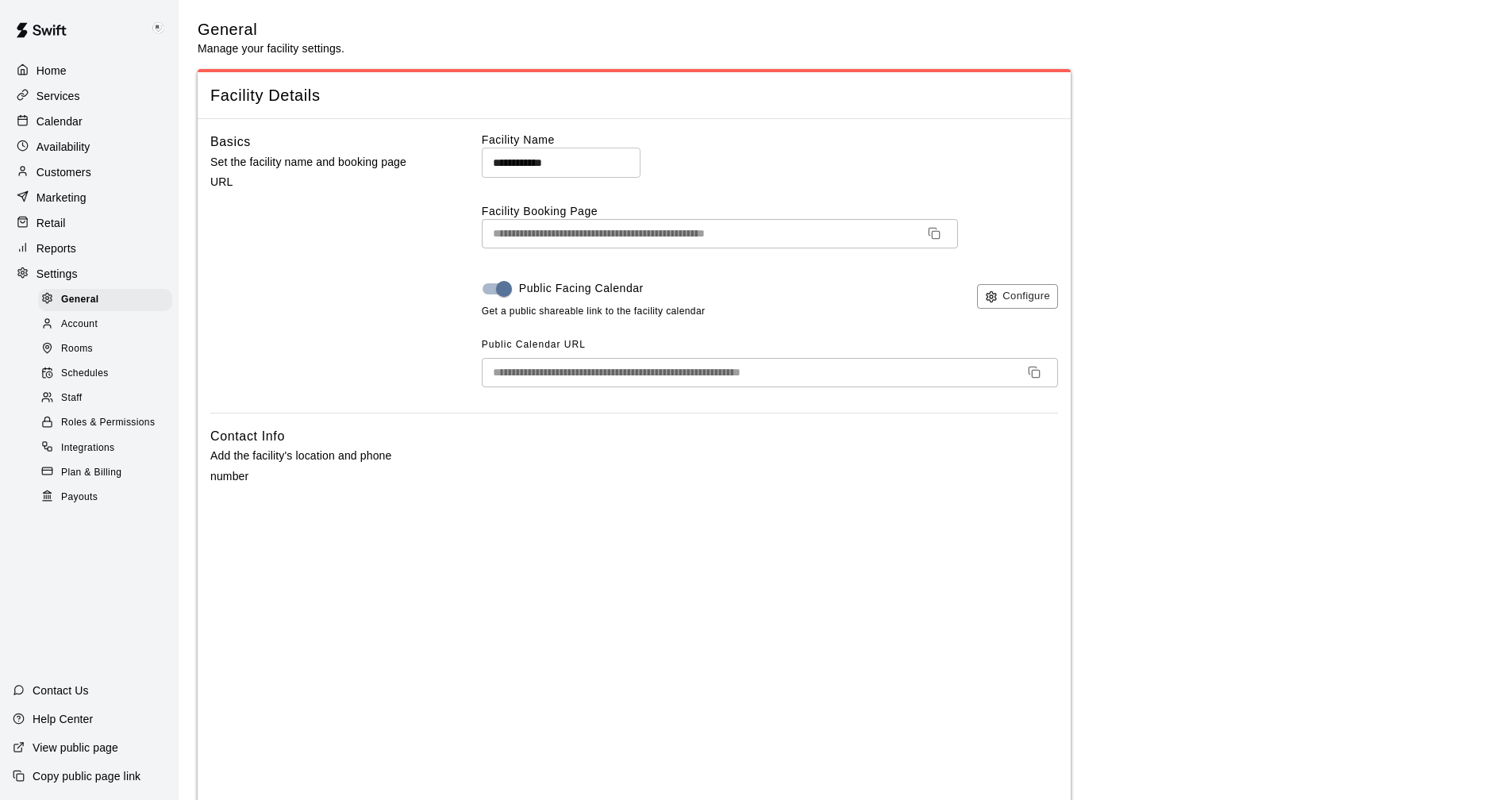
click at [86, 333] on span "Account" at bounding box center [79, 325] width 36 height 16
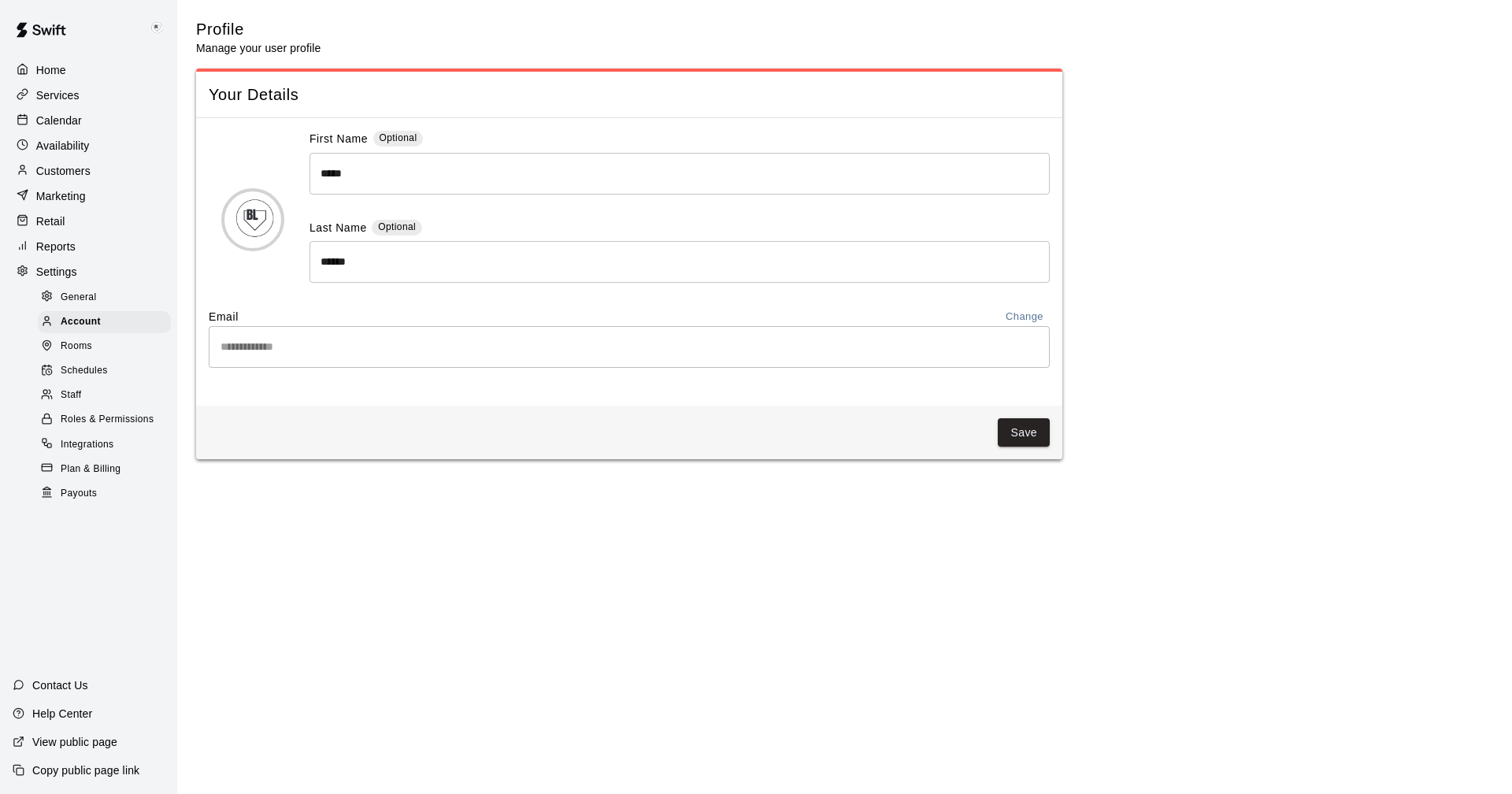
click at [85, 353] on span "Rooms" at bounding box center [77, 346] width 32 height 16
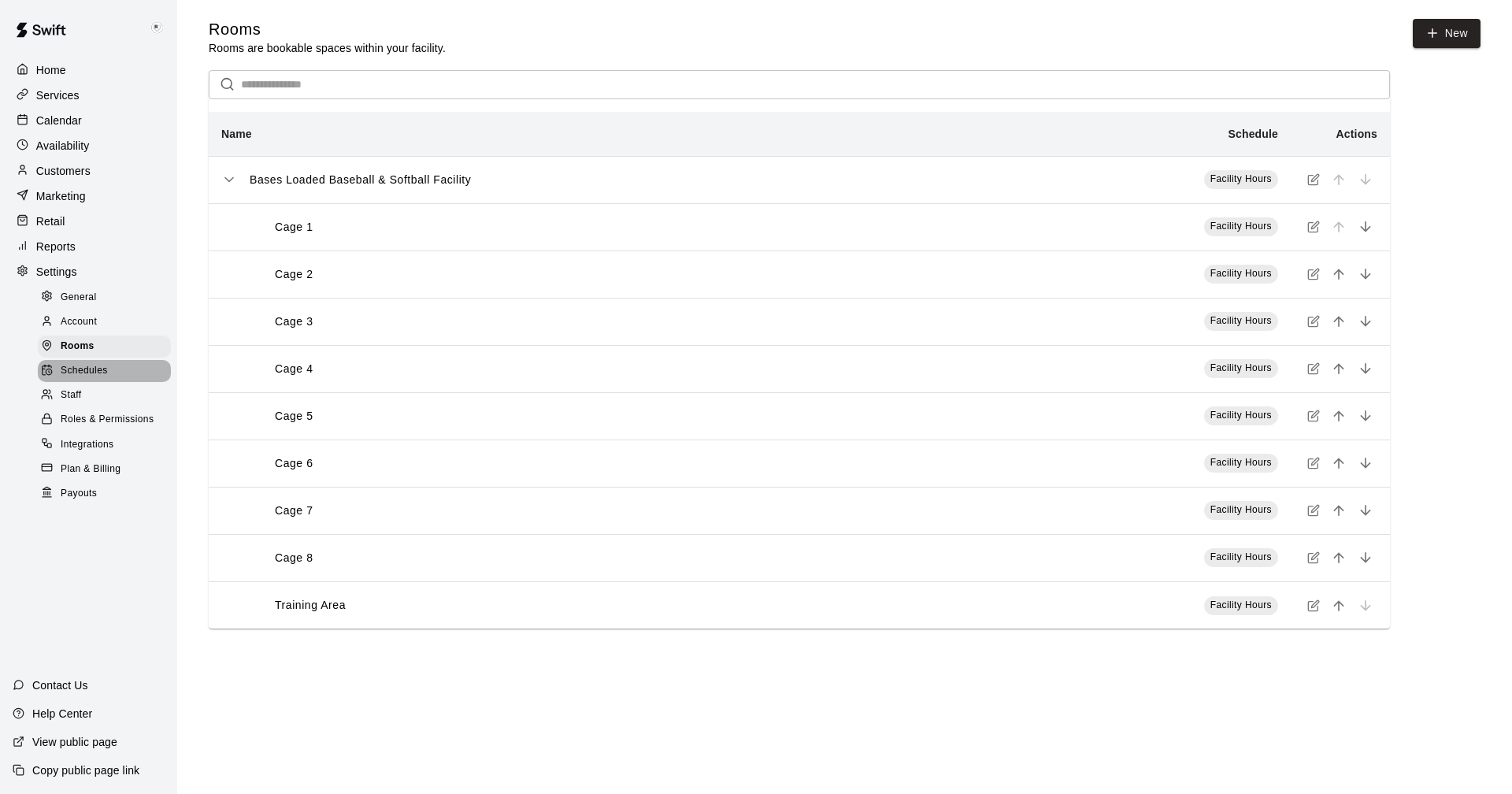
click at [83, 379] on span "Schedules" at bounding box center [84, 371] width 48 height 16
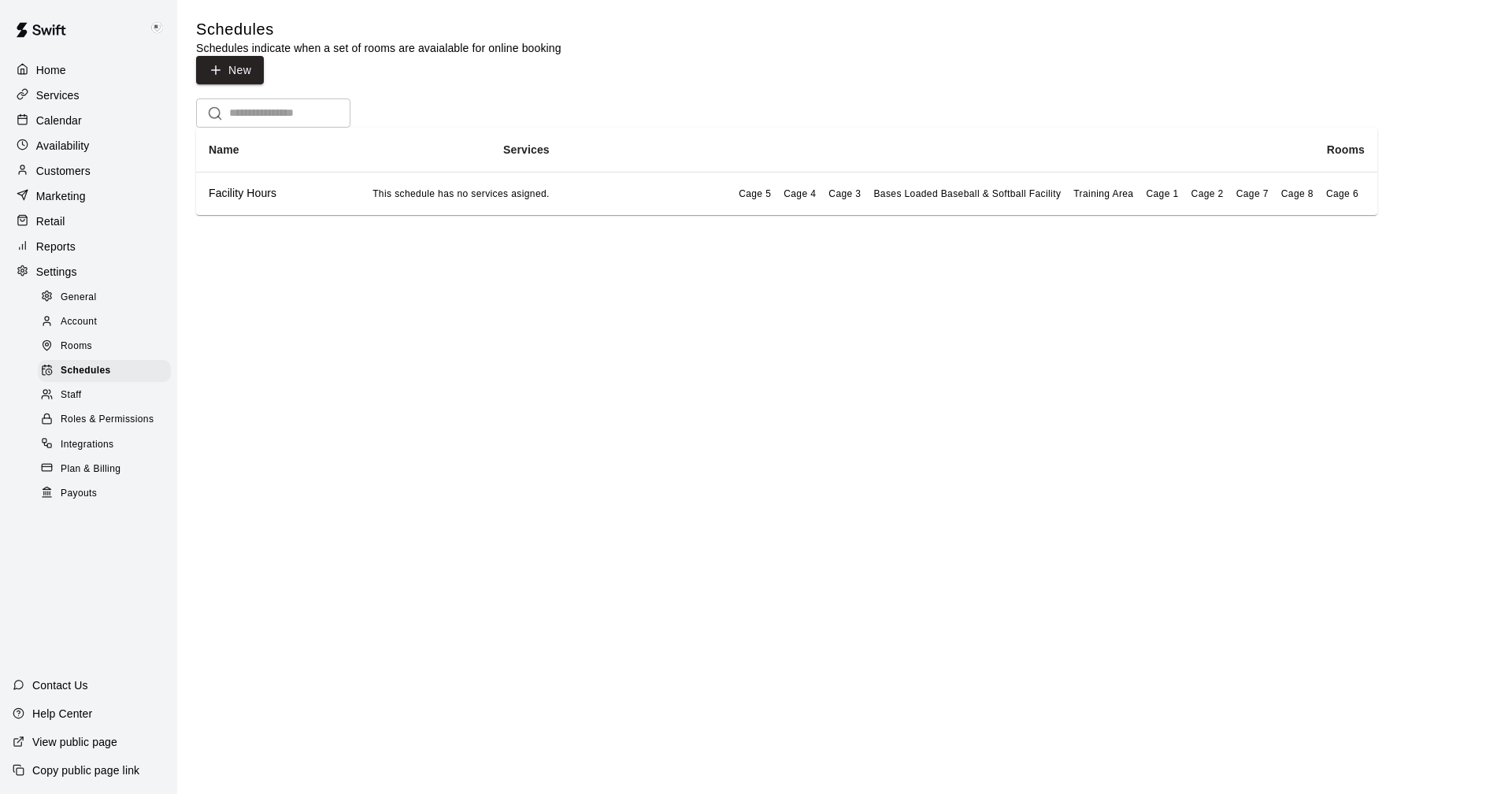
click at [76, 401] on span "Staff" at bounding box center [71, 395] width 20 height 16
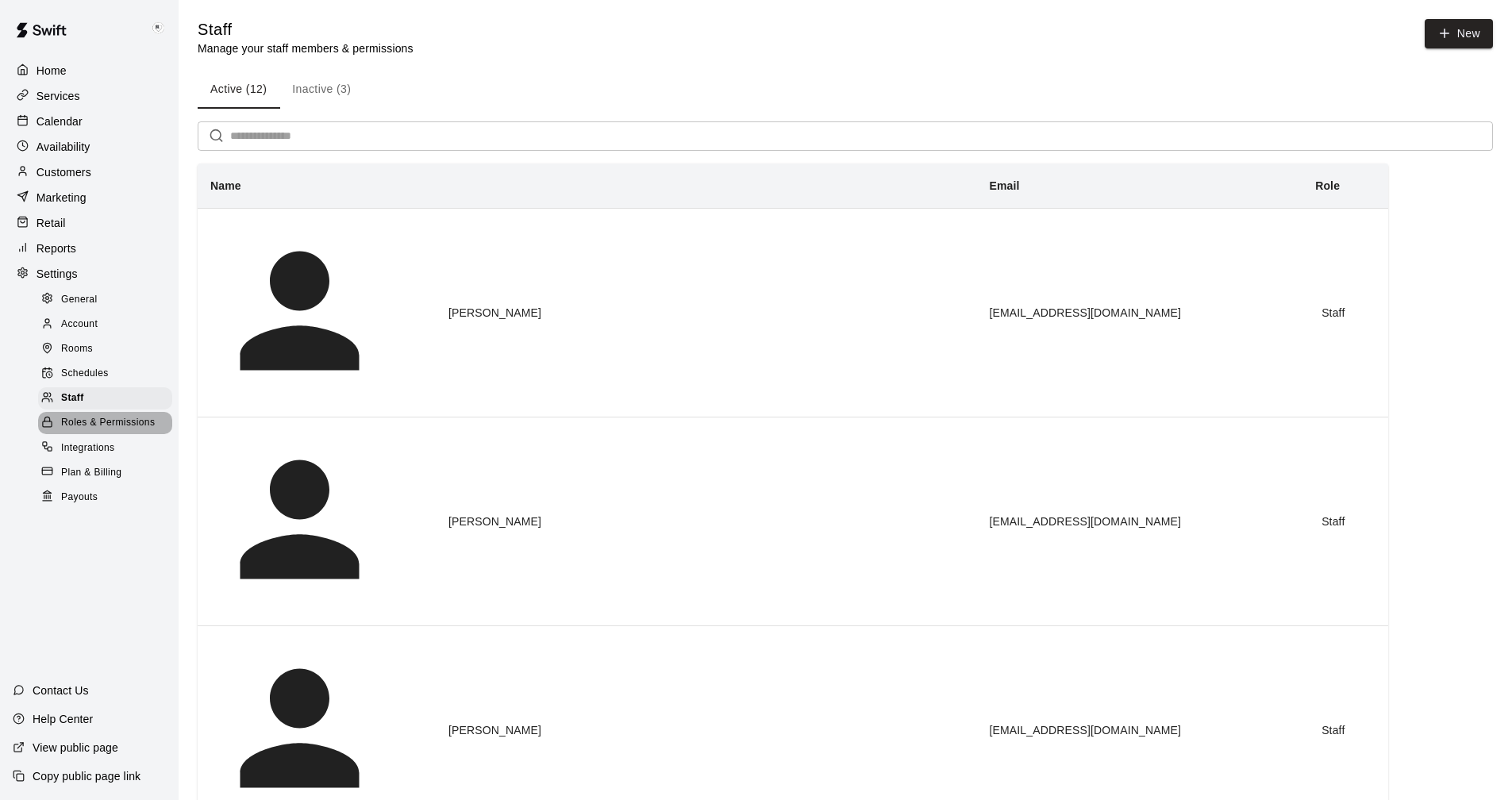
click at [77, 431] on span "Roles & Permissions" at bounding box center [108, 423] width 94 height 16
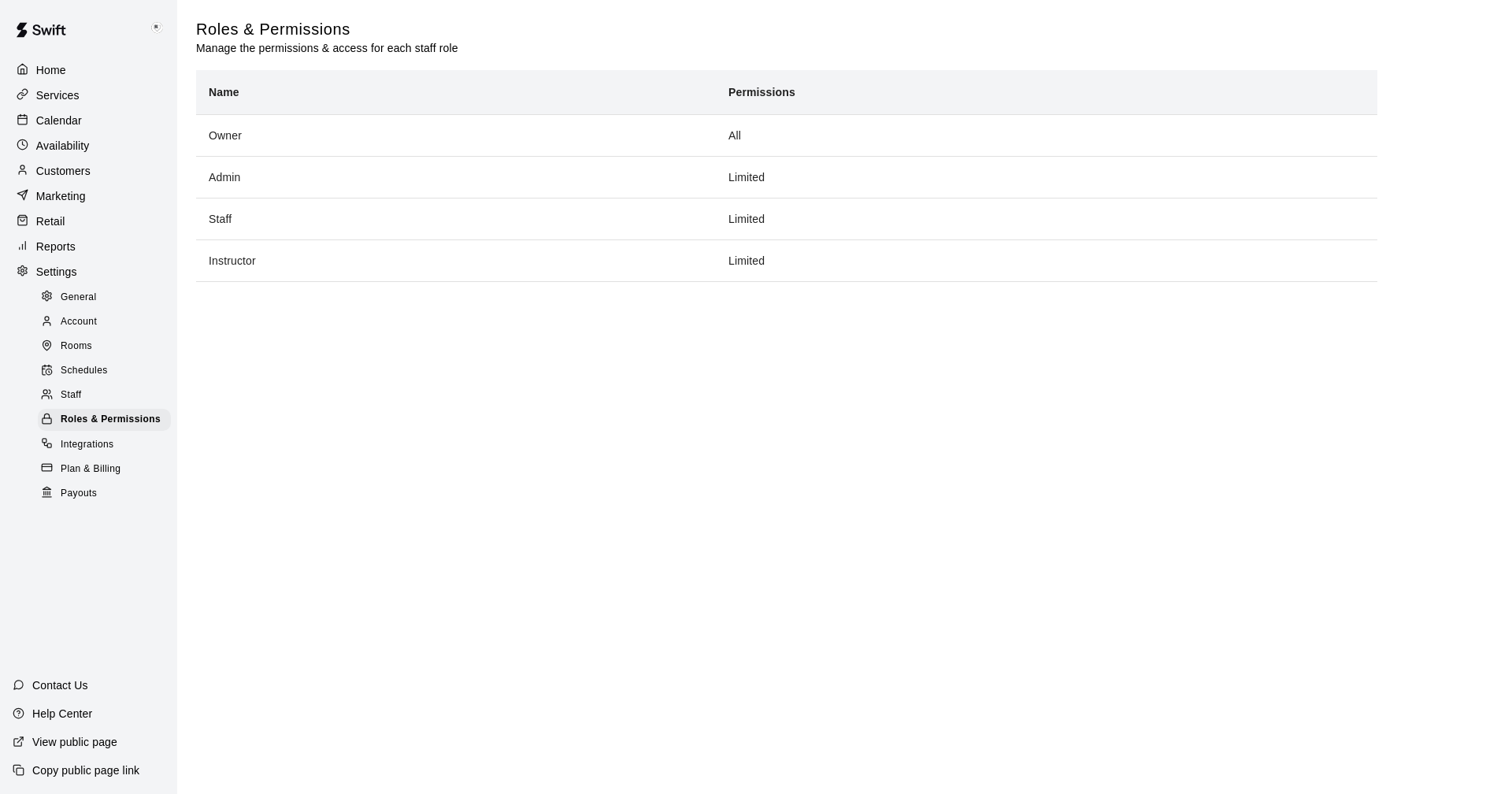
click at [79, 453] on span "Integrations" at bounding box center [88, 445] width 54 height 16
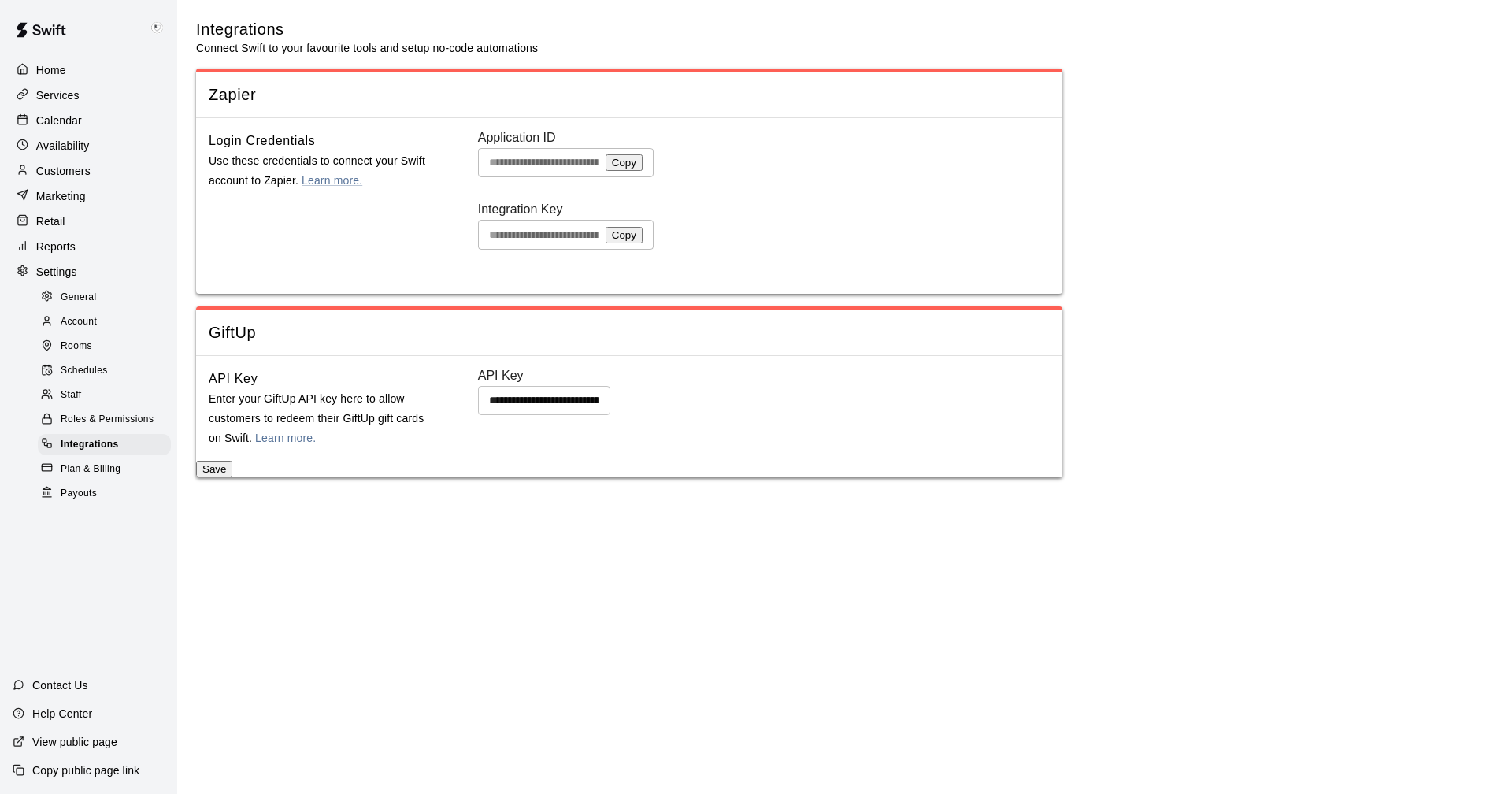
click at [71, 478] on span "Plan & Billing" at bounding box center [91, 469] width 60 height 16
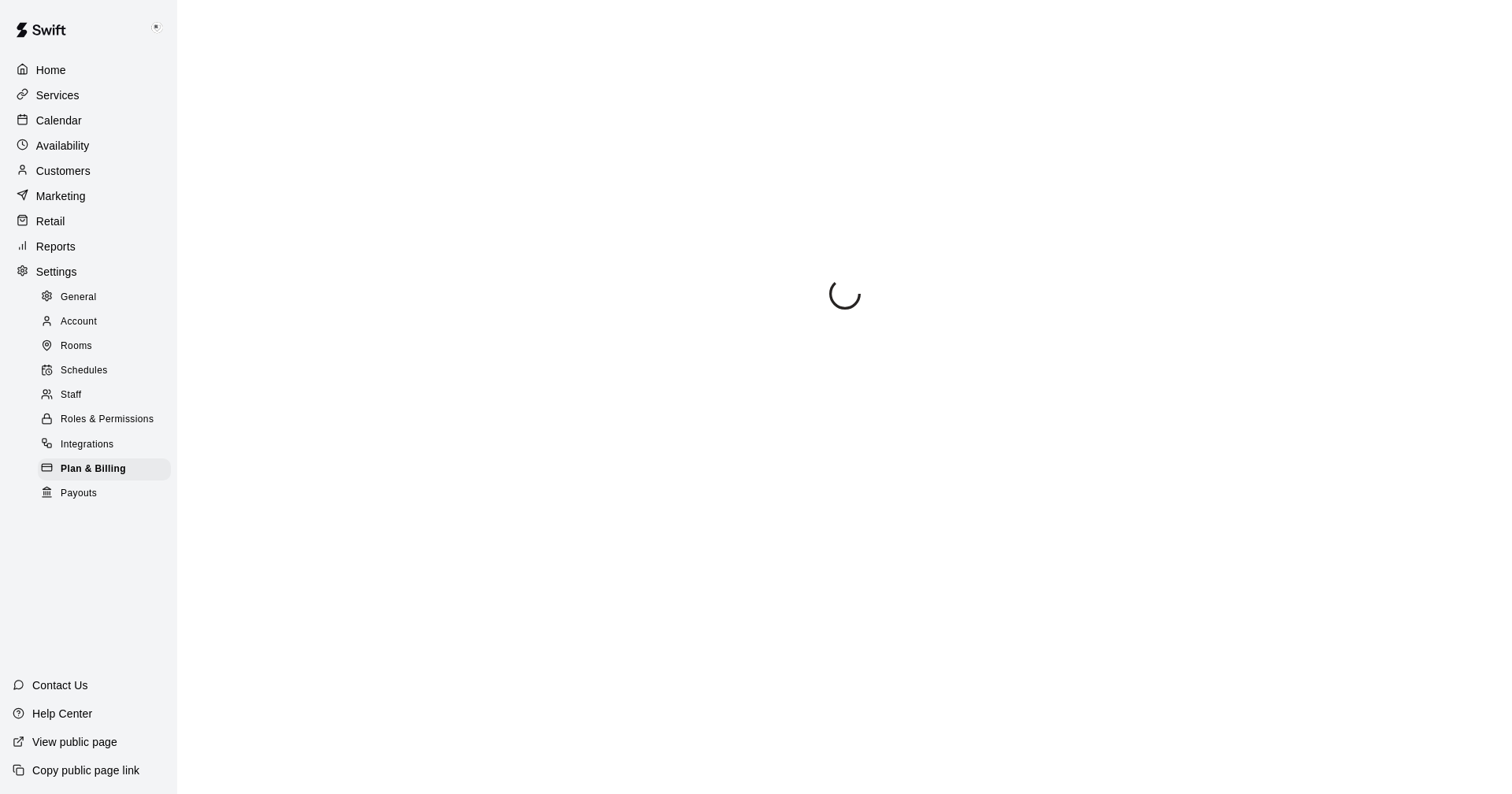
click at [79, 453] on span "Integrations" at bounding box center [88, 445] width 54 height 16
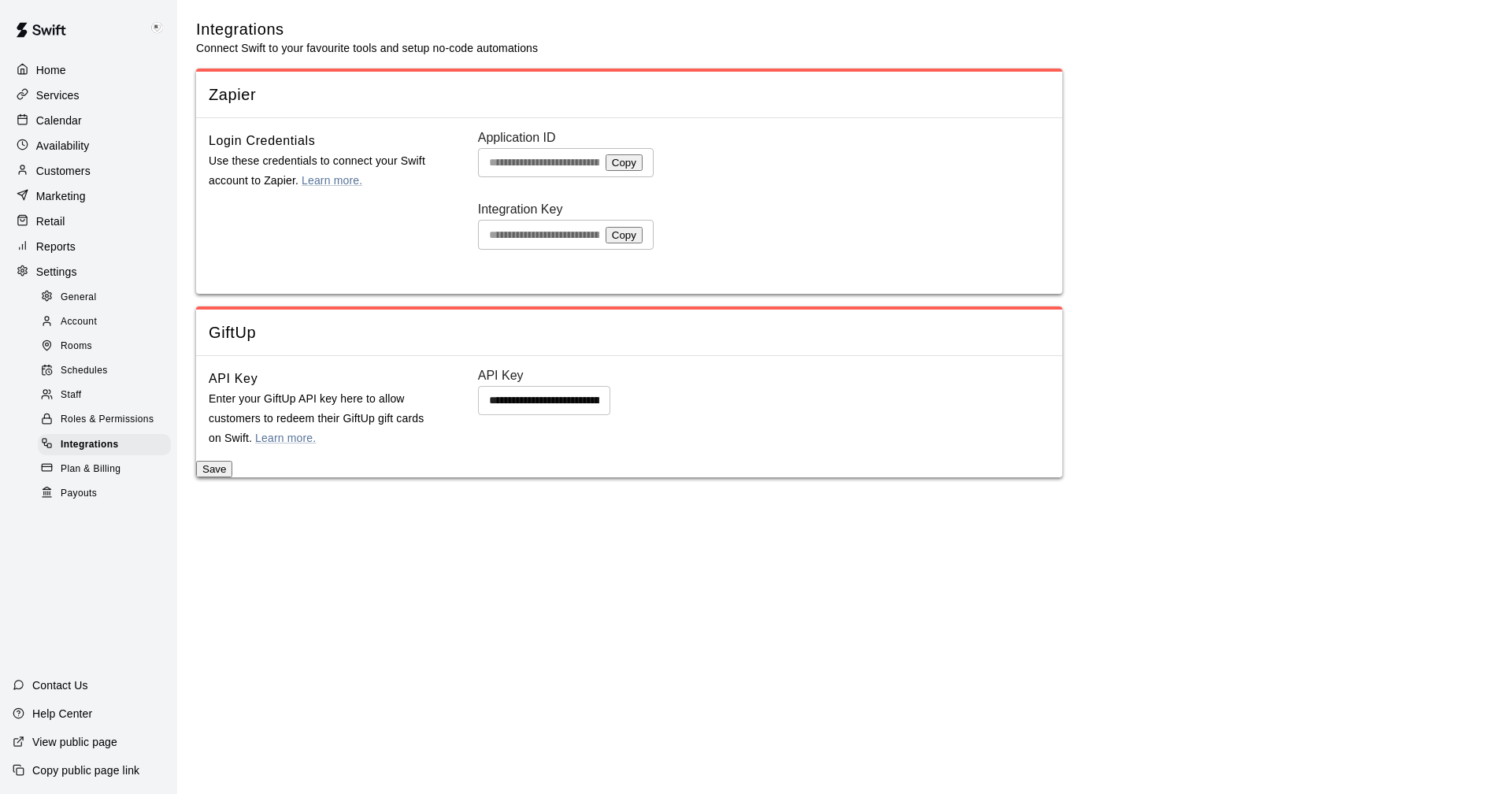
click at [80, 478] on span "Plan & Billing" at bounding box center [91, 469] width 60 height 16
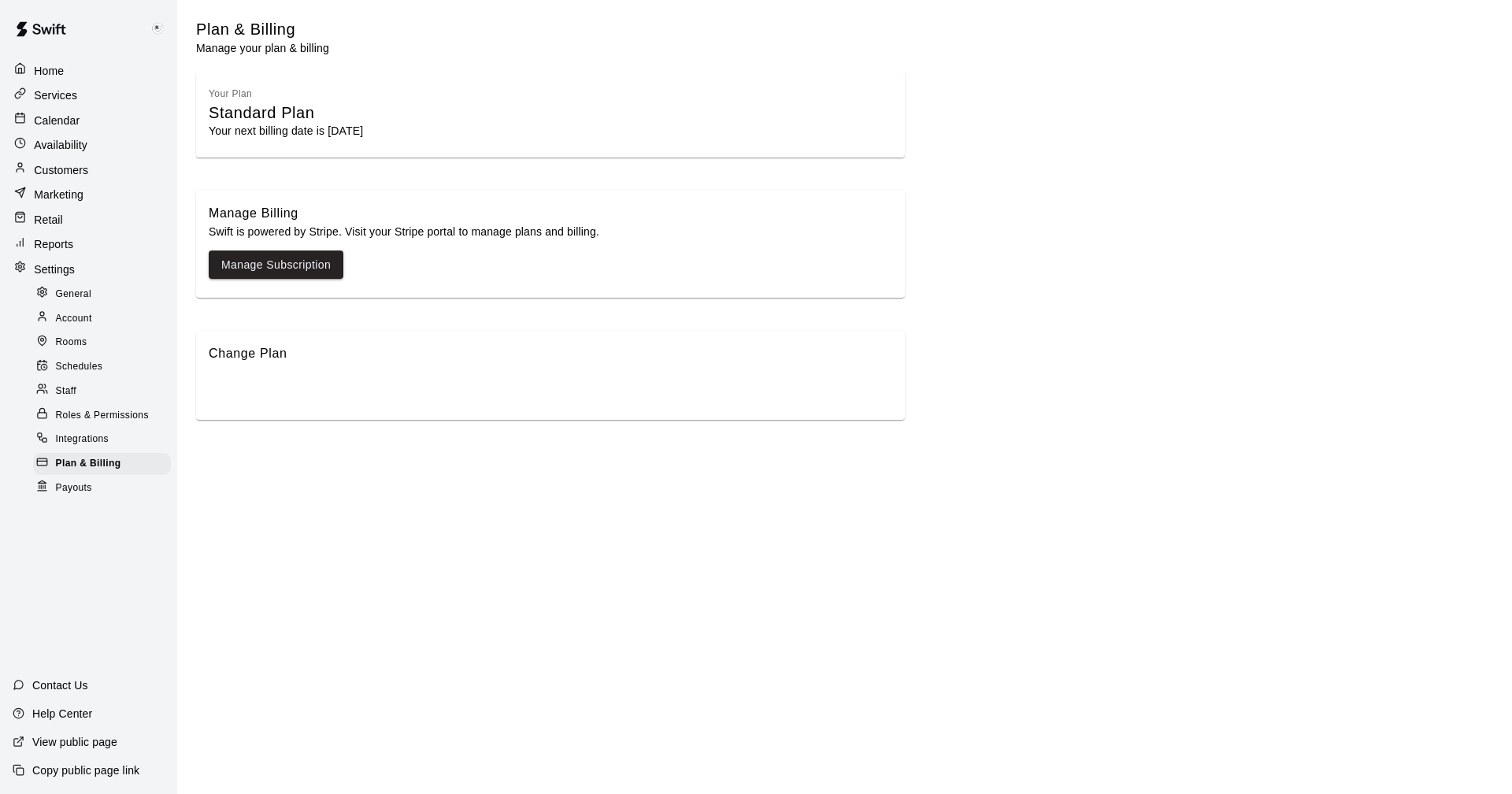
click at [70, 489] on span "Payouts" at bounding box center [74, 489] width 36 height 16
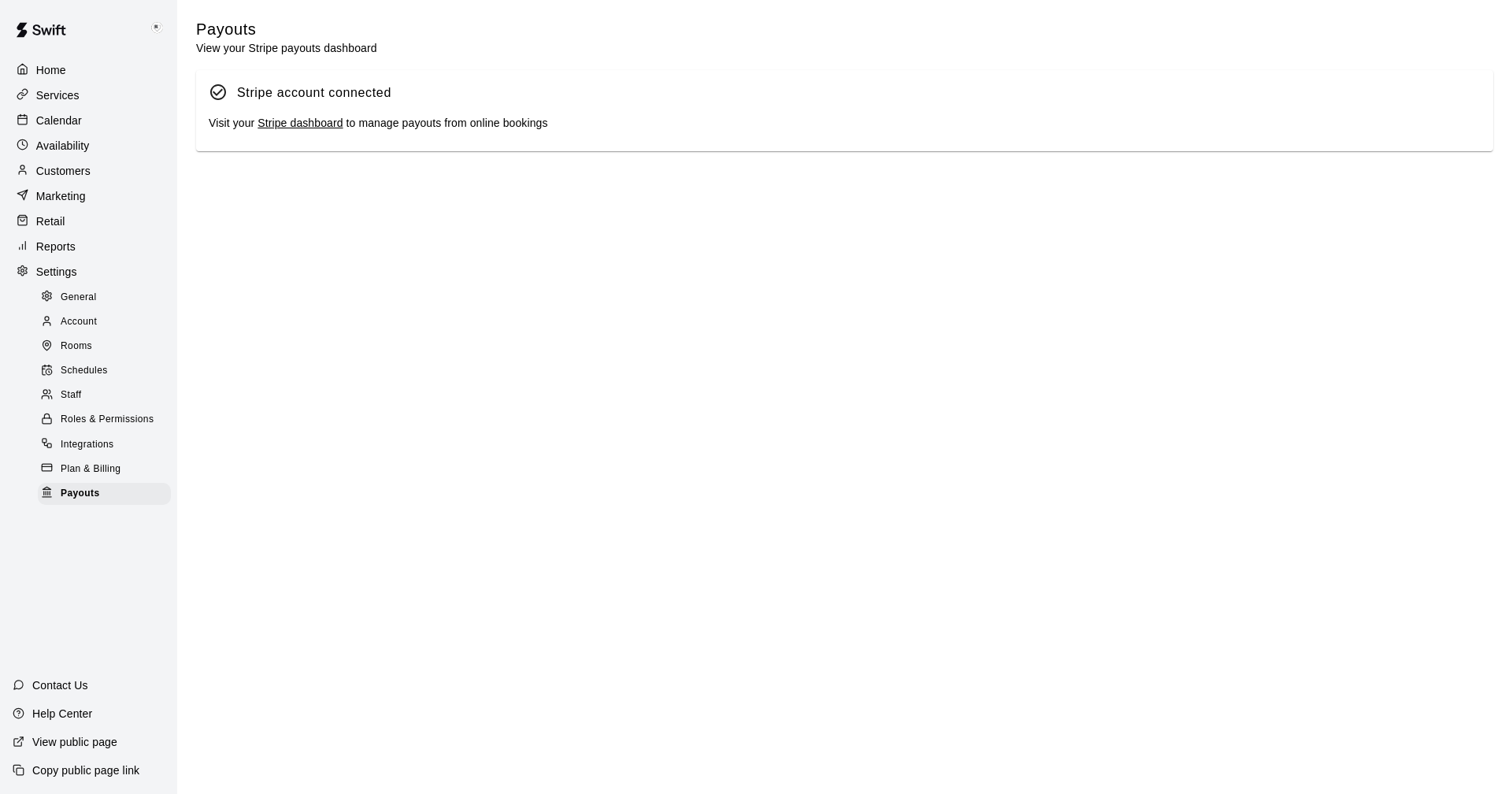
click at [59, 254] on p "Reports" at bounding box center [55, 246] width 39 height 16
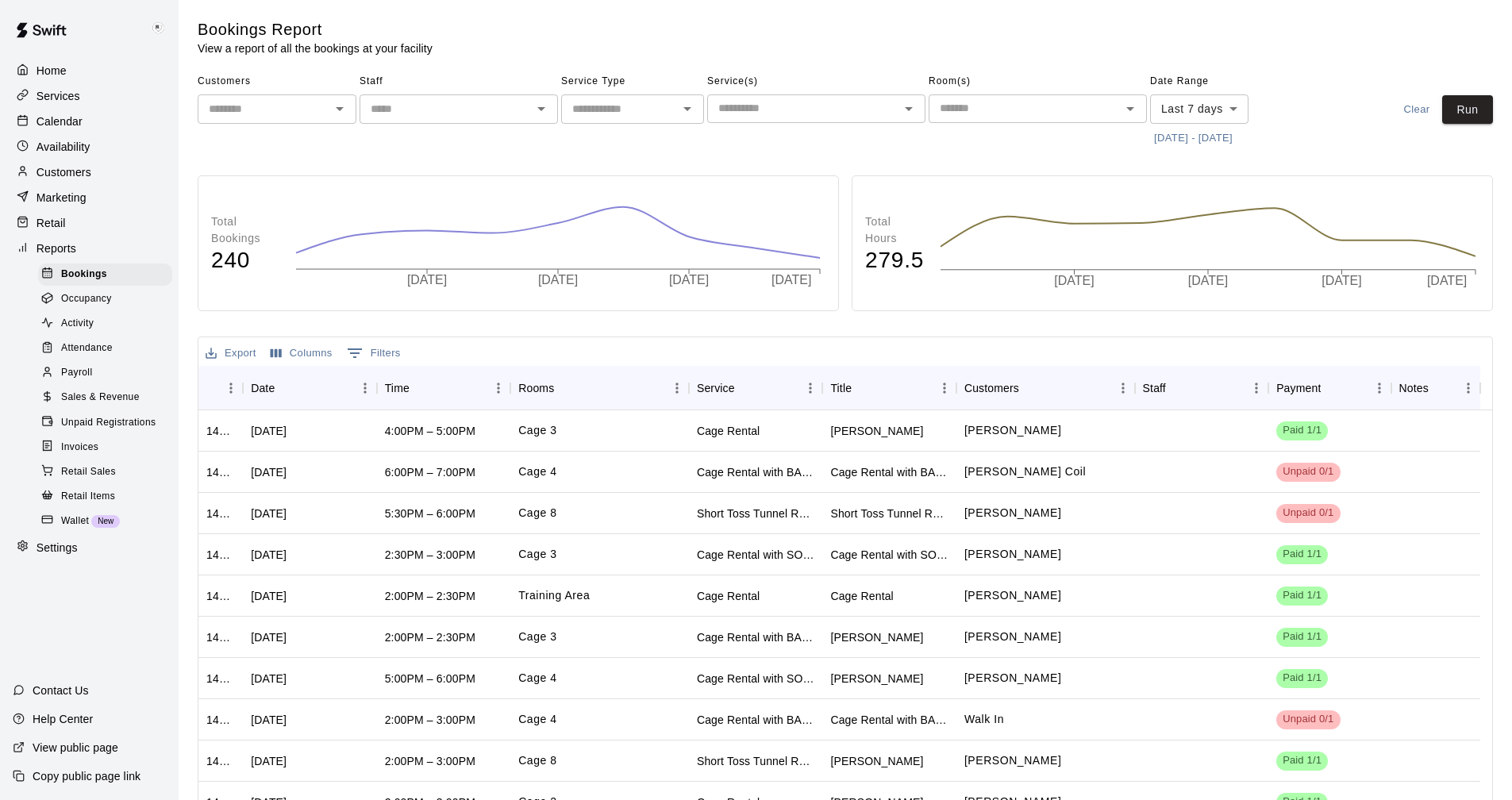
click at [78, 529] on span "Wallet" at bounding box center [75, 521] width 28 height 16
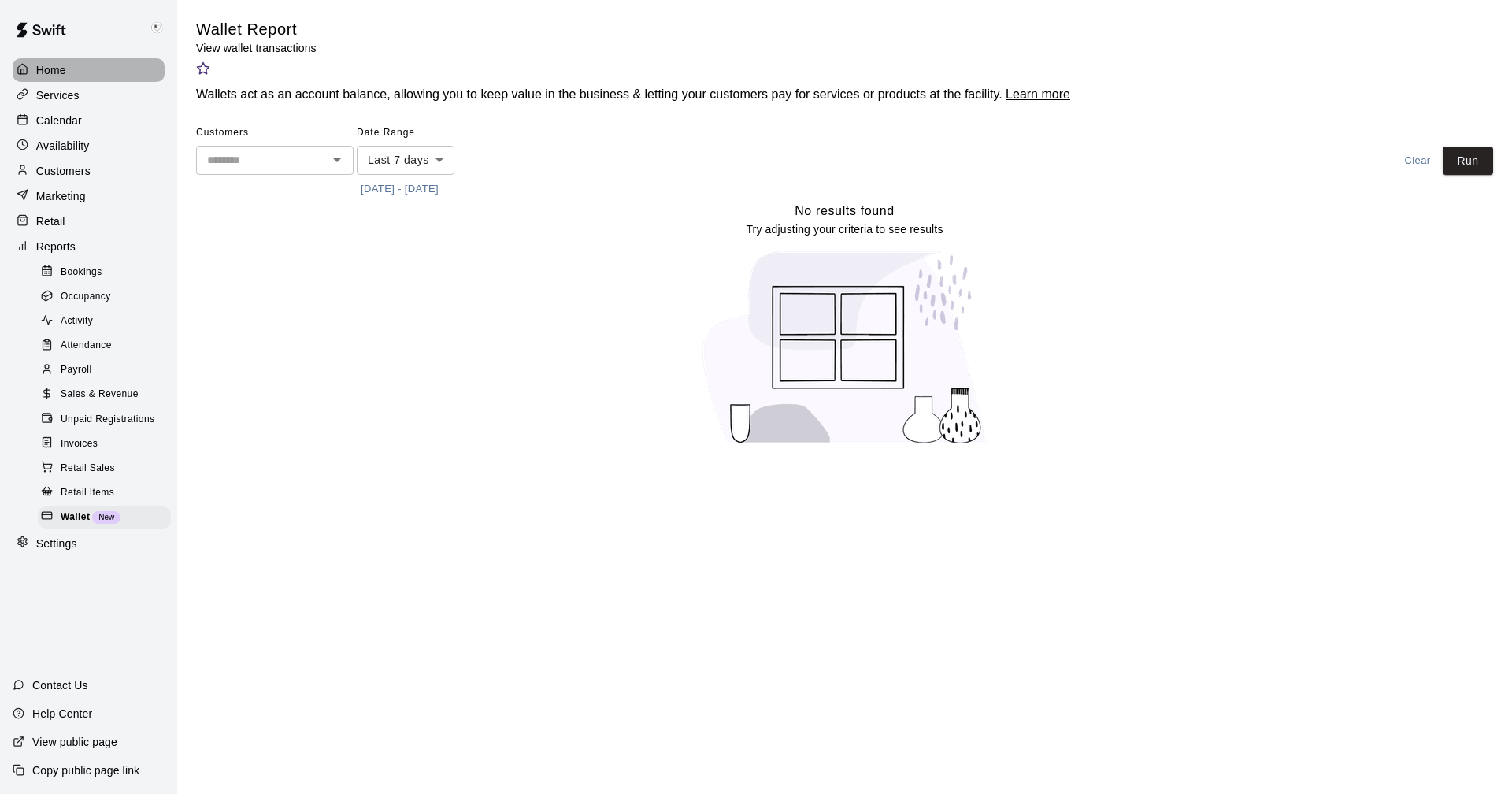
click at [61, 68] on p "Home" at bounding box center [51, 69] width 30 height 16
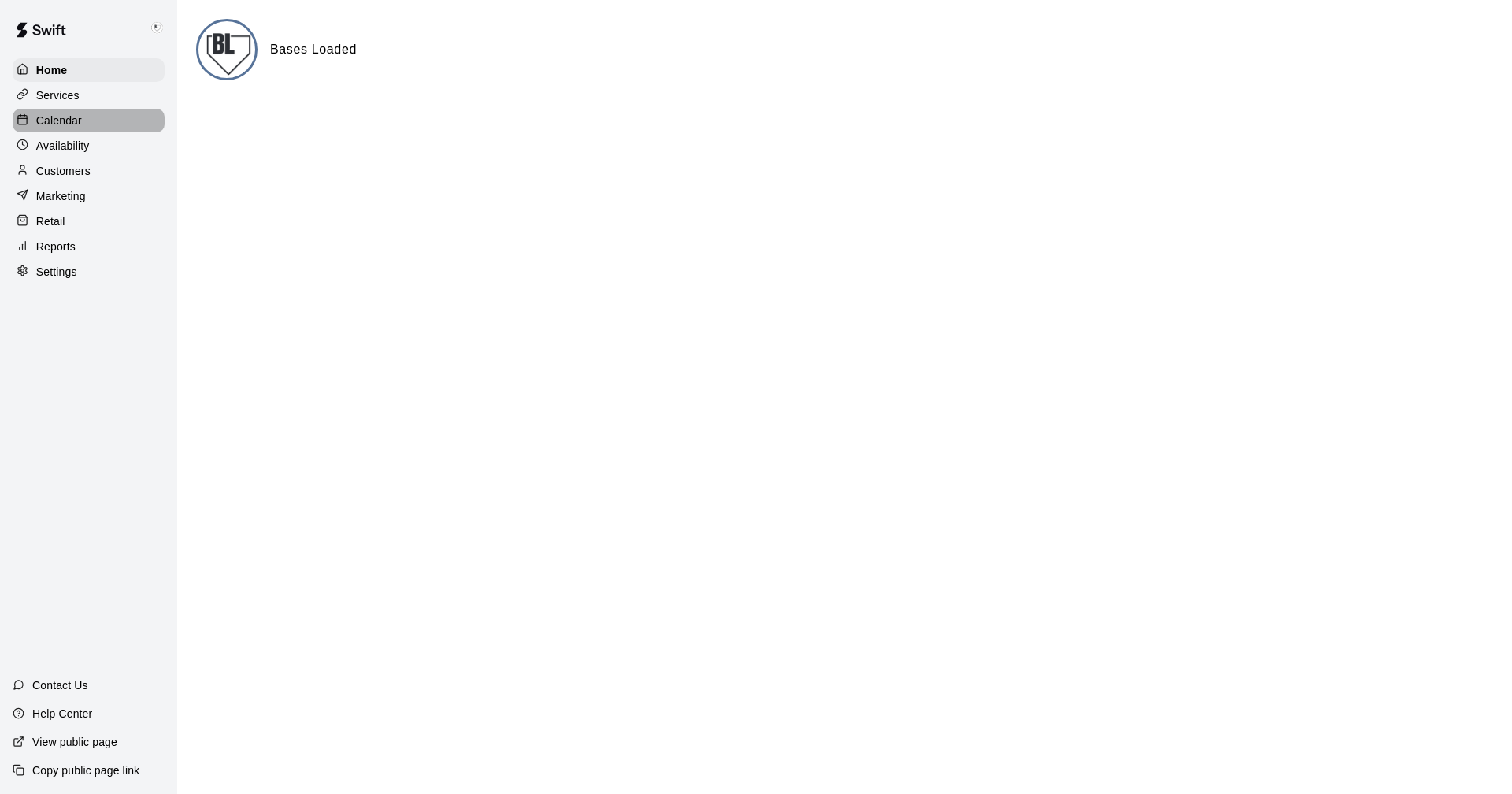
click at [55, 120] on p "Calendar" at bounding box center [59, 120] width 46 height 16
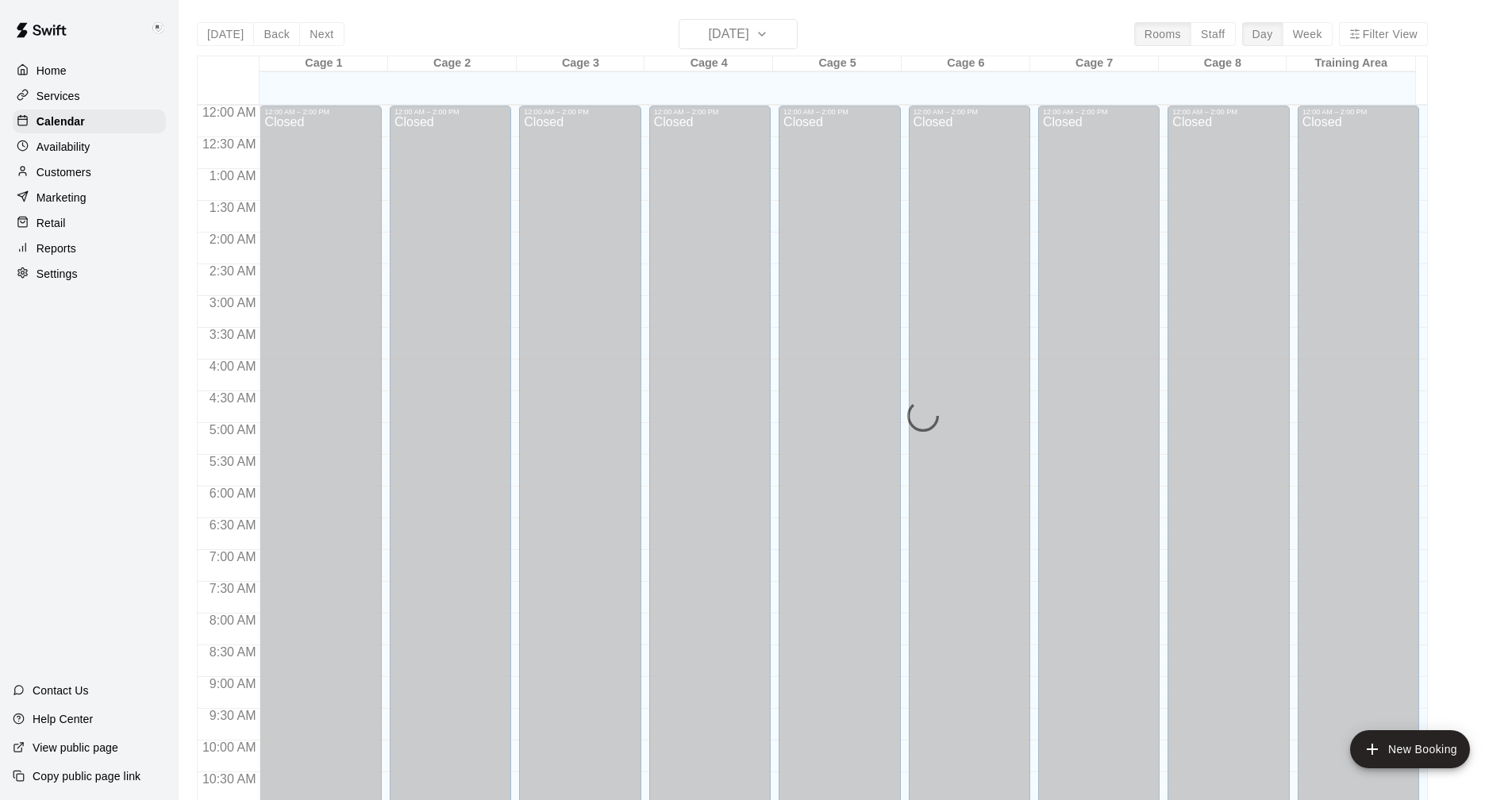
scroll to position [764, 0]
